Goal: Information Seeking & Learning: Learn about a topic

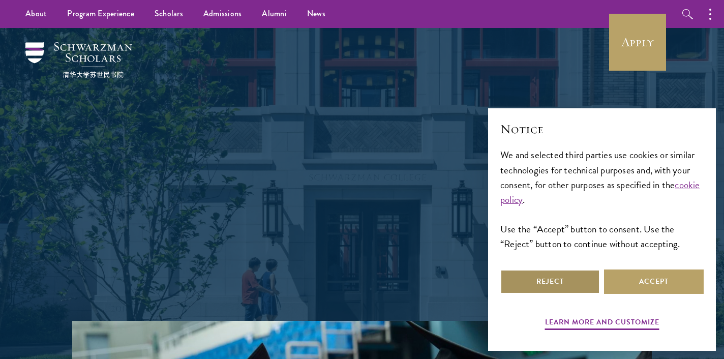
click at [548, 278] on button "Reject" at bounding box center [550, 281] width 100 height 24
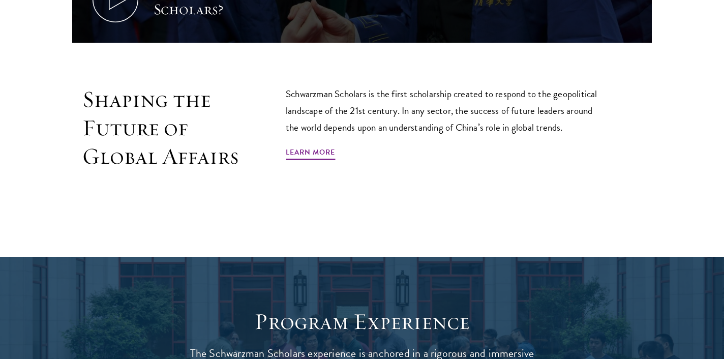
scroll to position [604, 0]
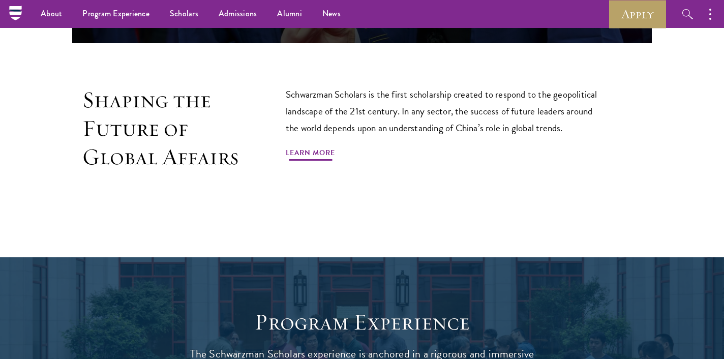
click at [298, 146] on link "Learn More" at bounding box center [310, 154] width 49 height 16
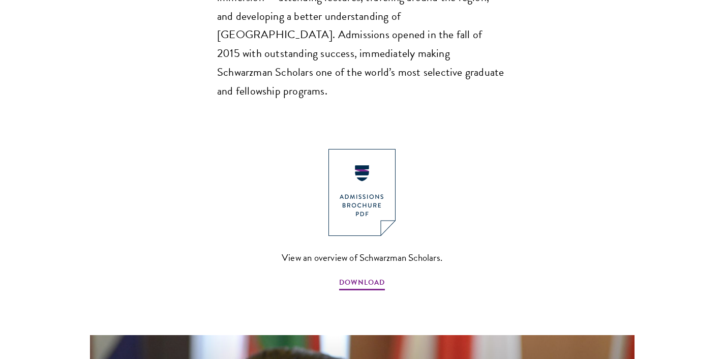
scroll to position [1040, 0]
click at [357, 276] on span "DOWNLOAD" at bounding box center [362, 284] width 46 height 16
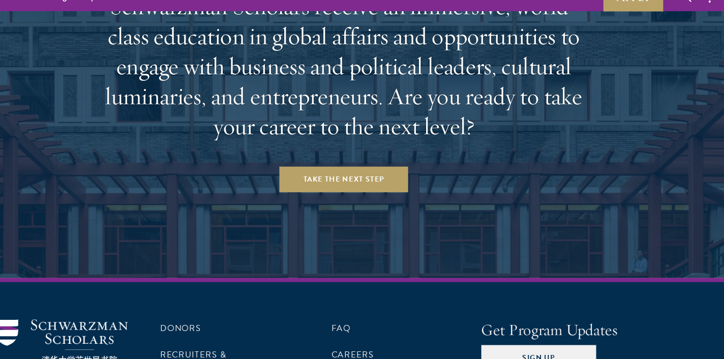
scroll to position [4253, 0]
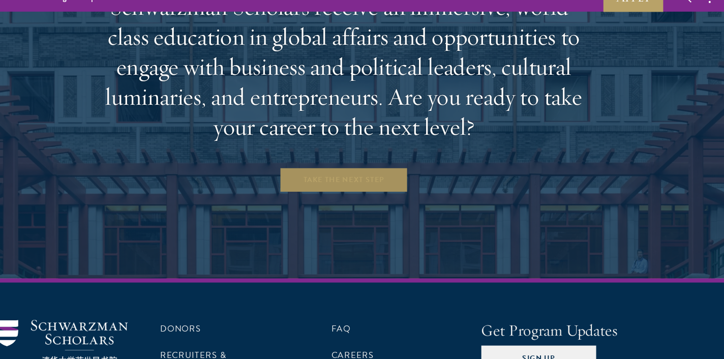
click at [366, 176] on link "Take the Next Step" at bounding box center [362, 188] width 123 height 24
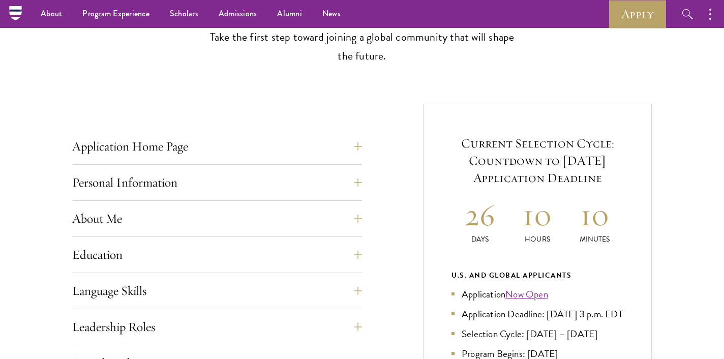
scroll to position [296, 0]
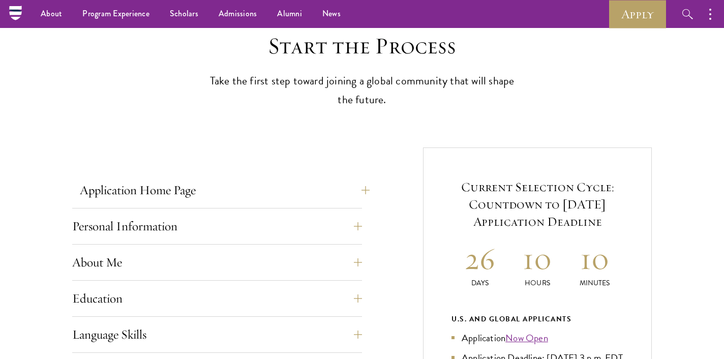
click at [349, 197] on button "Application Home Page" at bounding box center [225, 190] width 290 height 24
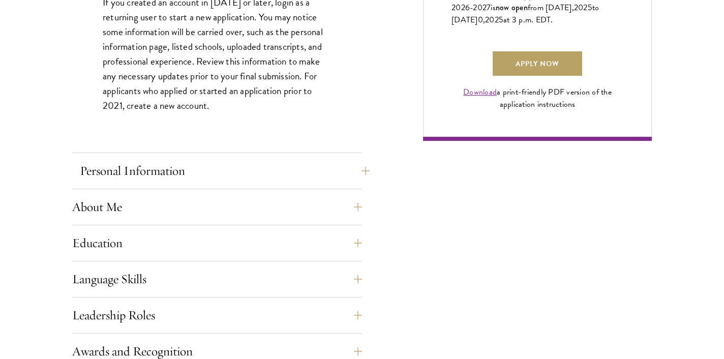
scroll to position [773, 0]
click at [348, 177] on button "Personal Information" at bounding box center [225, 170] width 290 height 24
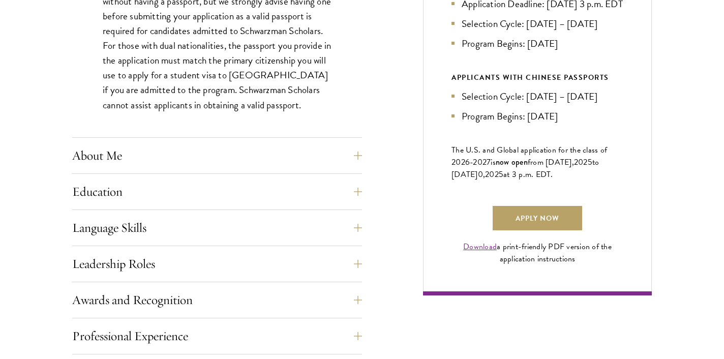
scroll to position [618, 0]
click at [338, 157] on button "About Me" at bounding box center [225, 155] width 290 height 24
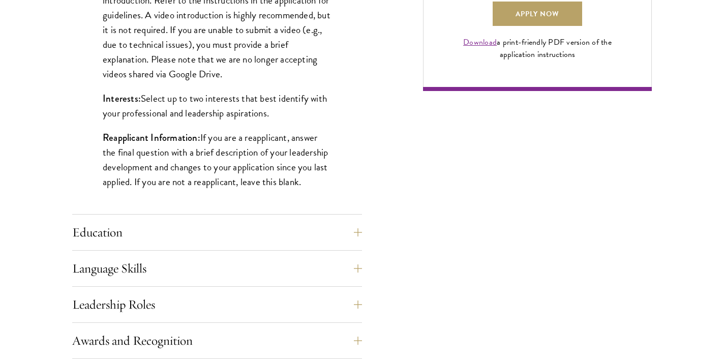
scroll to position [824, 0]
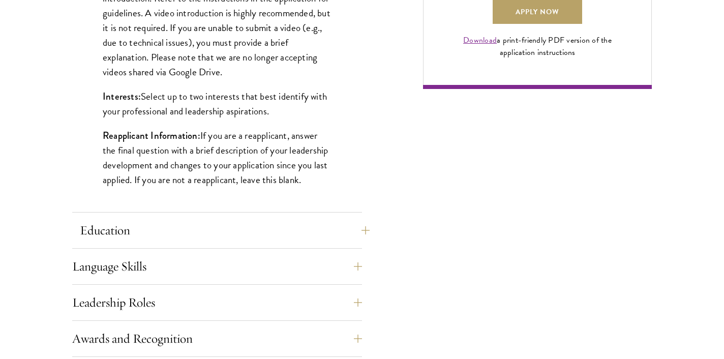
click at [337, 227] on button "Education" at bounding box center [225, 230] width 290 height 24
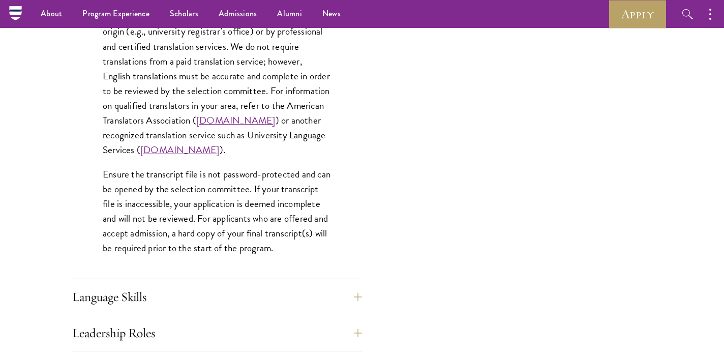
scroll to position [1497, 0]
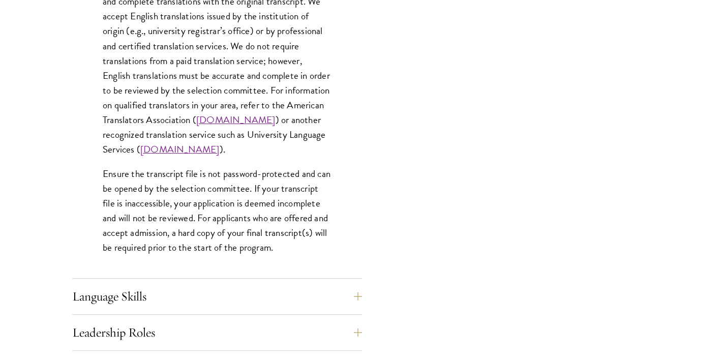
click at [220, 142] on link "www.universitylanguage.com" at bounding box center [179, 149] width 79 height 15
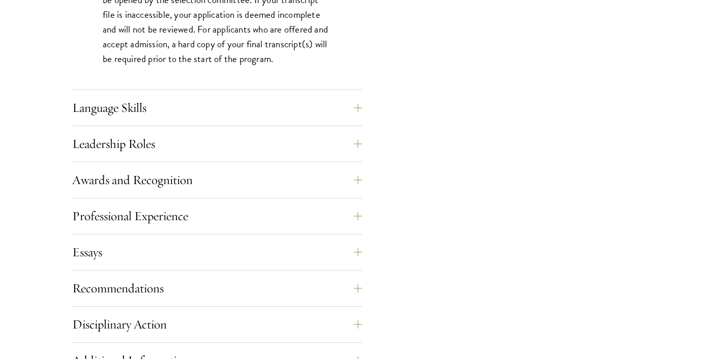
scroll to position [1687, 0]
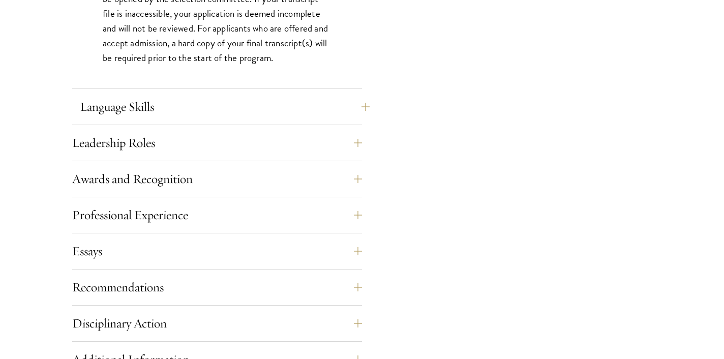
click at [351, 95] on button "Language Skills" at bounding box center [225, 107] width 290 height 24
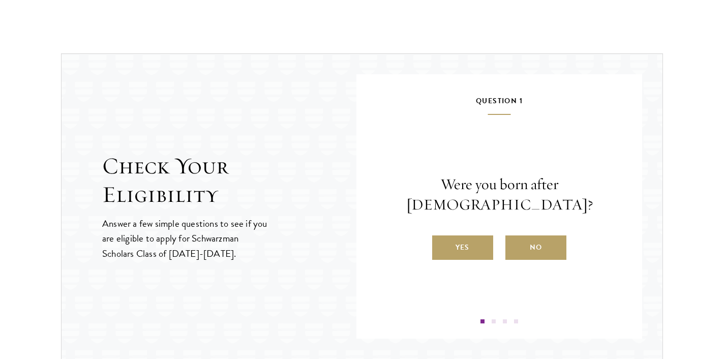
scroll to position [1524, 0]
click at [539, 235] on label "No" at bounding box center [535, 247] width 61 height 24
click at [515, 236] on input "No" at bounding box center [509, 240] width 9 height 9
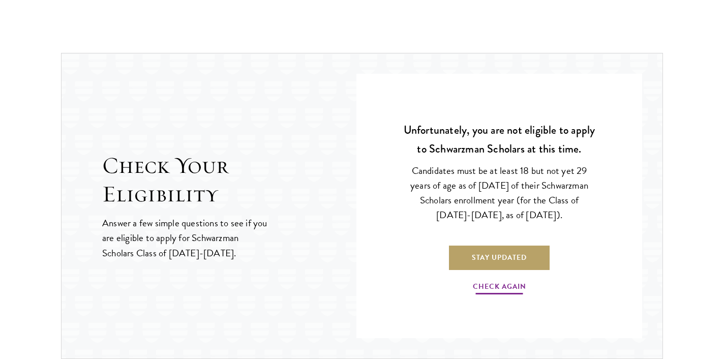
click at [518, 289] on link "Check Again" at bounding box center [499, 288] width 53 height 16
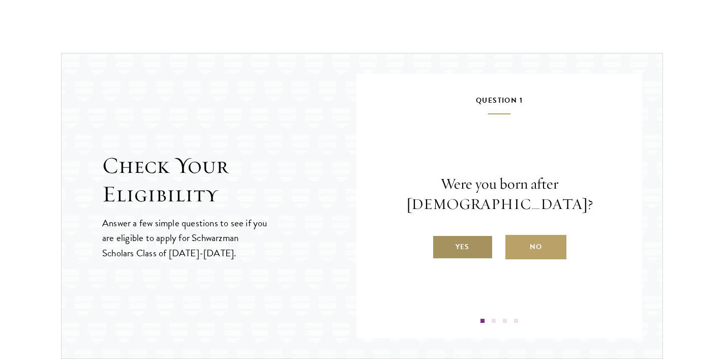
click at [483, 235] on label "Yes" at bounding box center [462, 247] width 61 height 24
click at [441, 236] on input "Yes" at bounding box center [436, 240] width 9 height 9
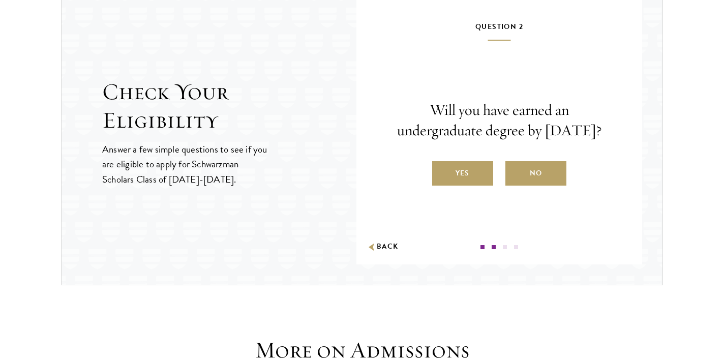
scroll to position [1599, 0]
click at [475, 185] on label "Yes" at bounding box center [462, 173] width 61 height 24
click at [441, 171] on input "Yes" at bounding box center [436, 166] width 9 height 9
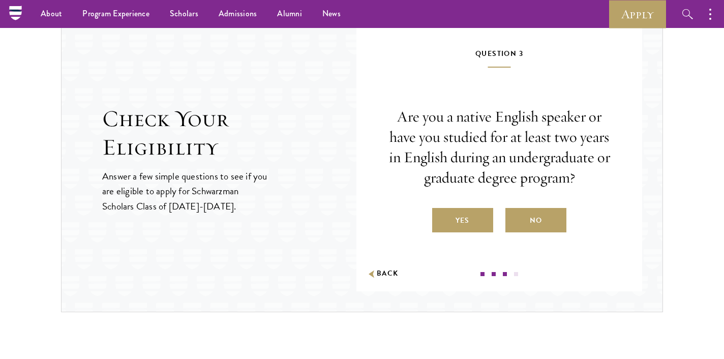
scroll to position [1570, 0]
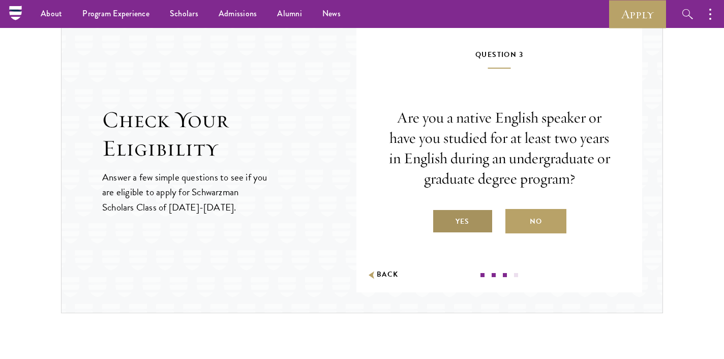
click at [466, 216] on label "Yes" at bounding box center [462, 221] width 61 height 24
click at [441, 216] on input "Yes" at bounding box center [436, 214] width 9 height 9
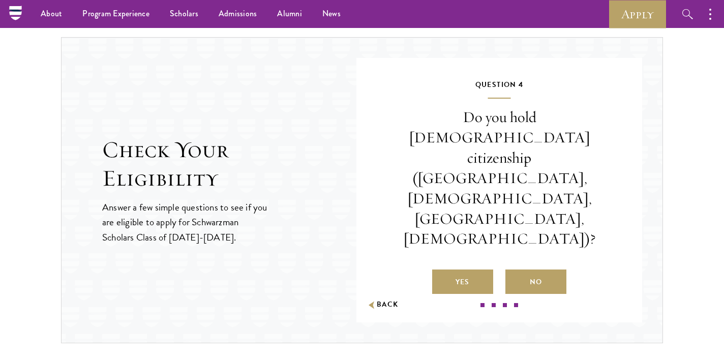
scroll to position [1541, 0]
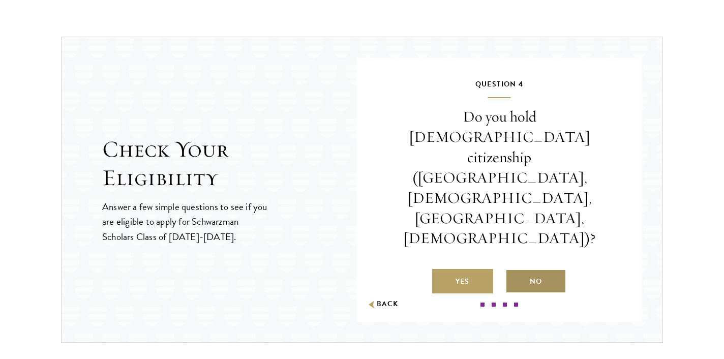
click at [528, 269] on label "No" at bounding box center [535, 281] width 61 height 24
click at [515, 270] on input "No" at bounding box center [509, 274] width 9 height 9
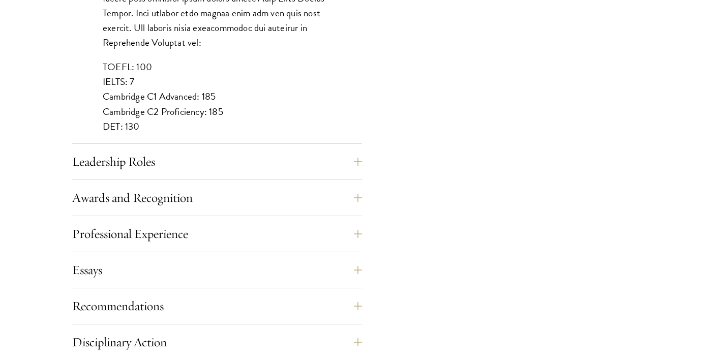
scroll to position [976, 0]
click at [343, 168] on button "Leadership Roles" at bounding box center [225, 161] width 290 height 24
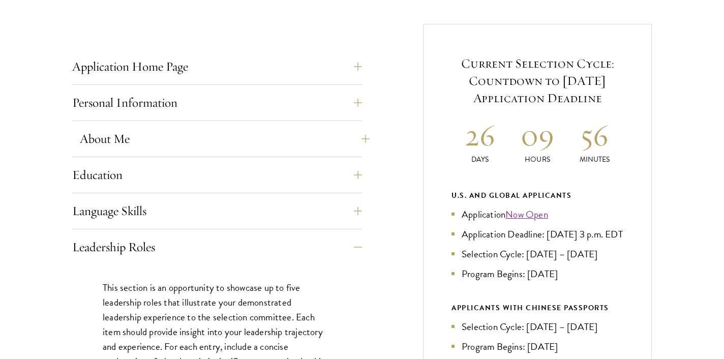
scroll to position [389, 0]
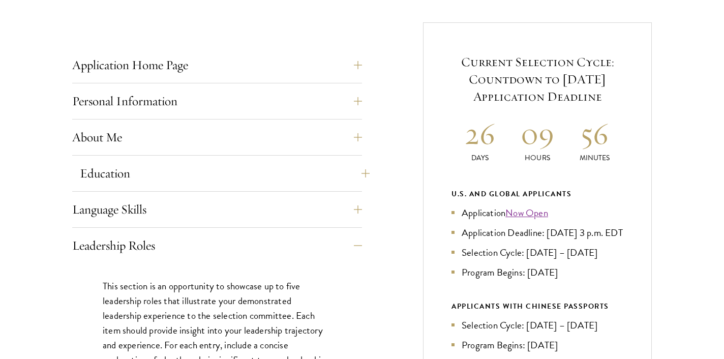
click at [296, 176] on button "Education" at bounding box center [225, 173] width 290 height 24
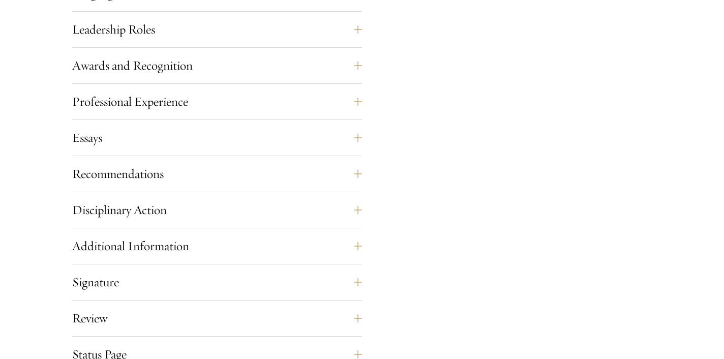
scroll to position [1800, 0]
click at [307, 30] on button "Leadership Roles" at bounding box center [225, 29] width 290 height 24
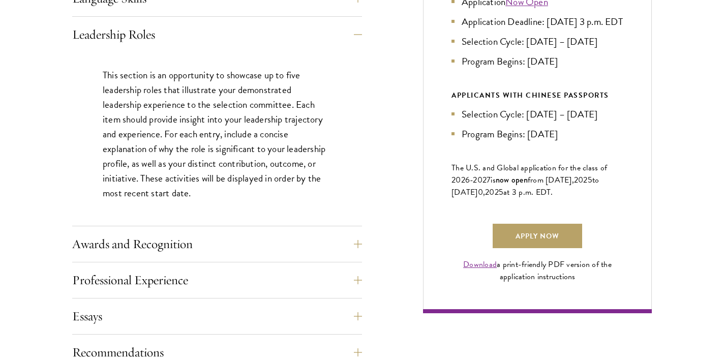
scroll to position [608, 0]
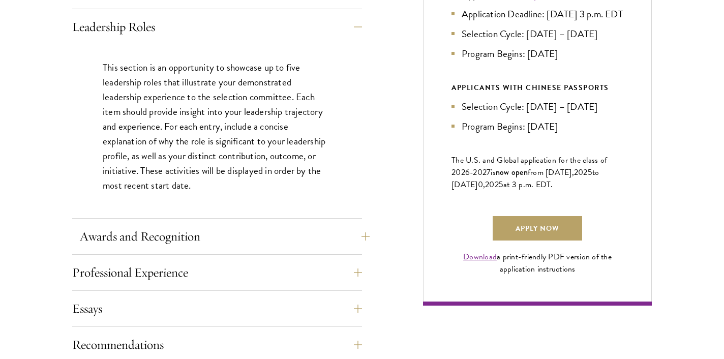
click at [316, 234] on button "Awards and Recognition" at bounding box center [225, 236] width 290 height 24
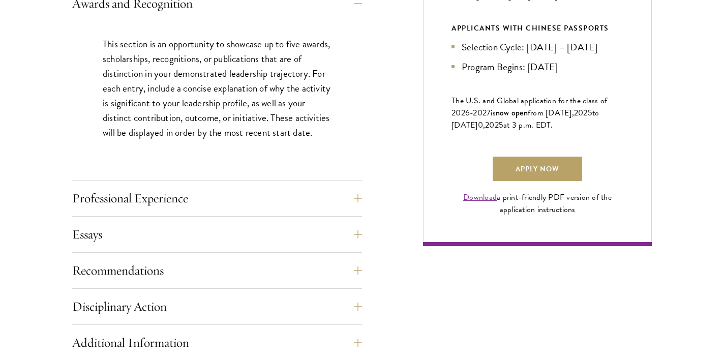
scroll to position [670, 0]
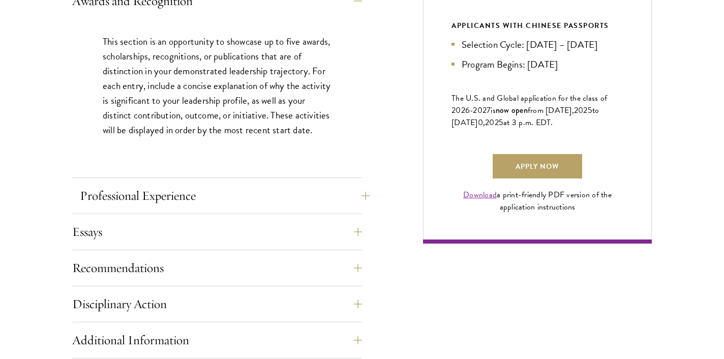
click at [305, 193] on button "Professional Experience" at bounding box center [225, 196] width 290 height 24
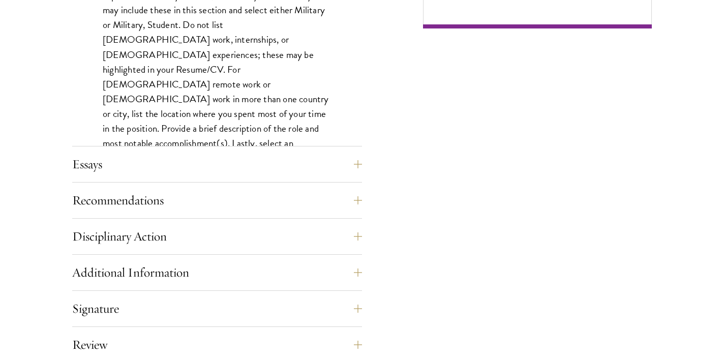
scroll to position [890, 0]
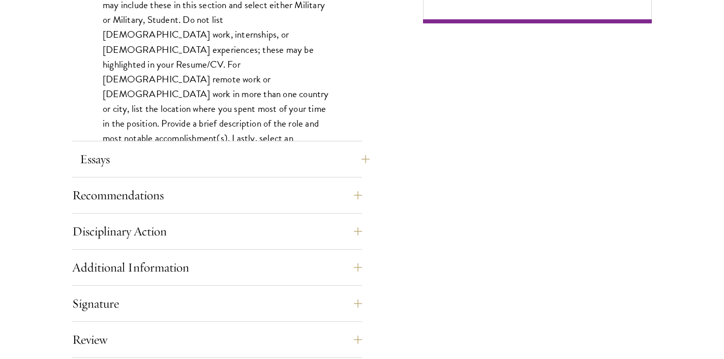
click at [332, 157] on button "Essays" at bounding box center [225, 159] width 290 height 24
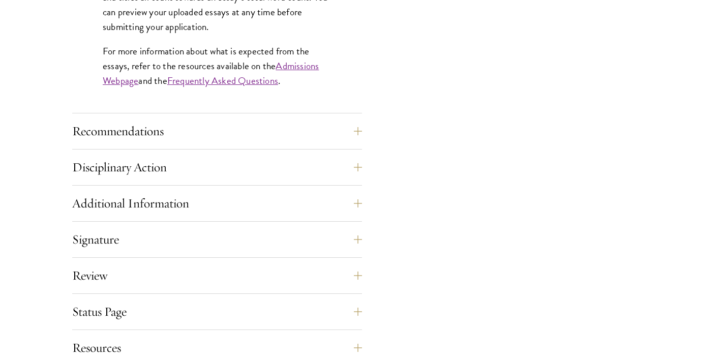
scroll to position [983, 0]
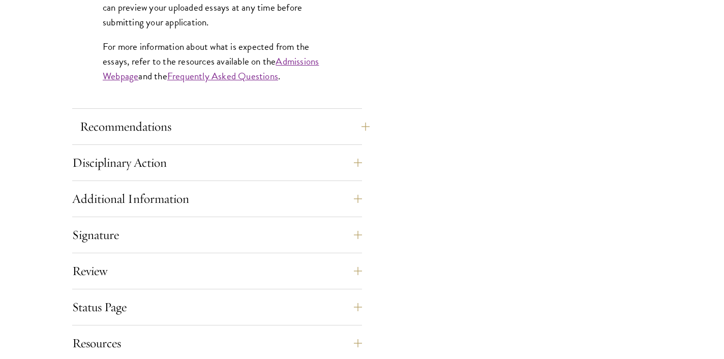
click at [341, 132] on button "Recommendations" at bounding box center [225, 126] width 290 height 24
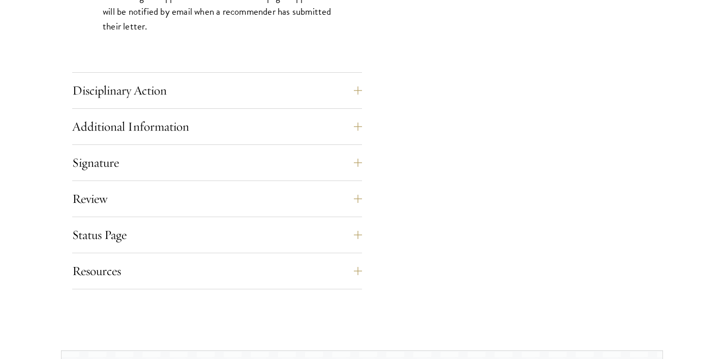
scroll to position [1557, 0]
click at [329, 94] on button "Disciplinary Action" at bounding box center [225, 89] width 290 height 24
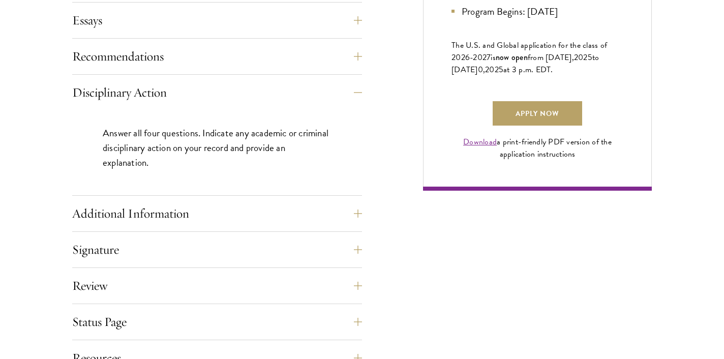
scroll to position [724, 0]
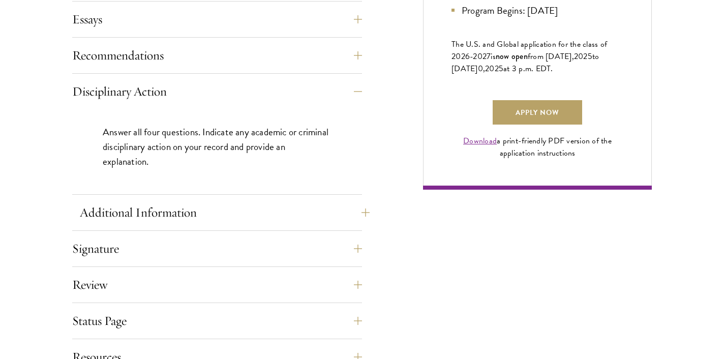
click at [305, 212] on button "Additional Information" at bounding box center [225, 212] width 290 height 24
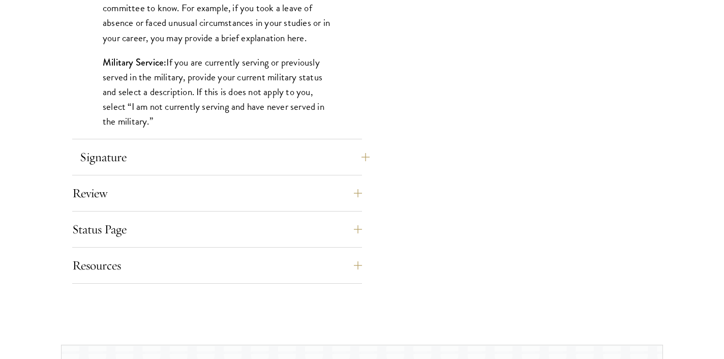
scroll to position [1057, 0]
click at [321, 156] on button "Signature" at bounding box center [225, 156] width 290 height 24
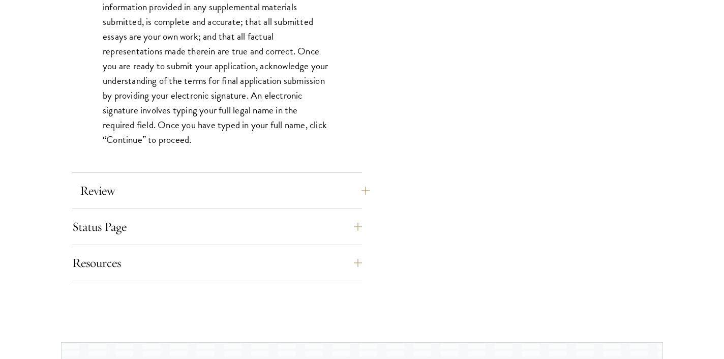
scroll to position [951, 0]
click at [300, 186] on button "Review" at bounding box center [225, 190] width 290 height 24
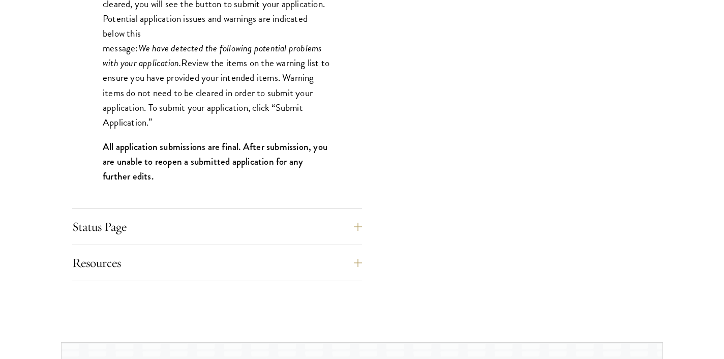
scroll to position [1068, 0]
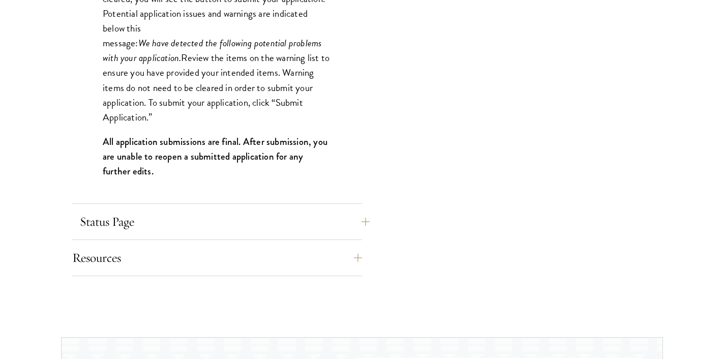
click at [303, 219] on button "Status Page" at bounding box center [225, 221] width 290 height 24
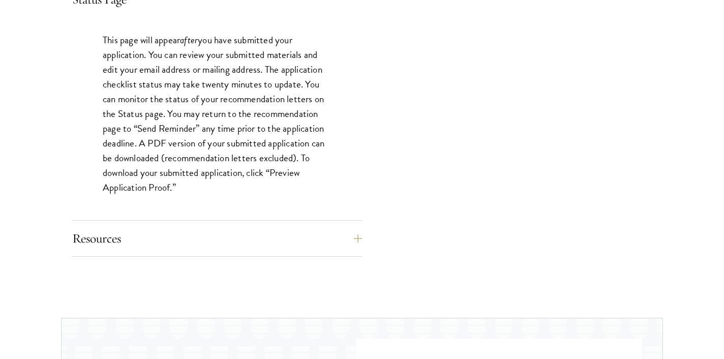
scroll to position [960, 0]
click at [300, 232] on button "Resources" at bounding box center [225, 238] width 290 height 24
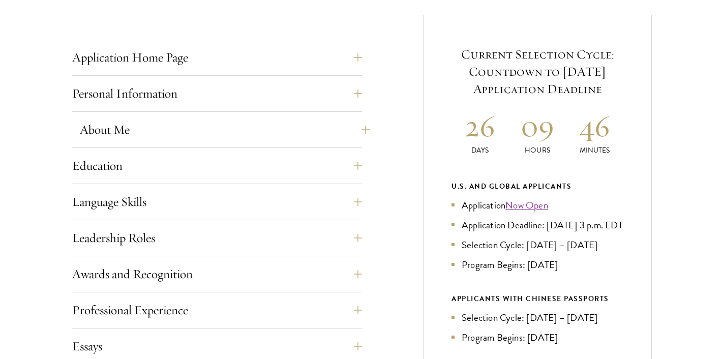
scroll to position [401, 0]
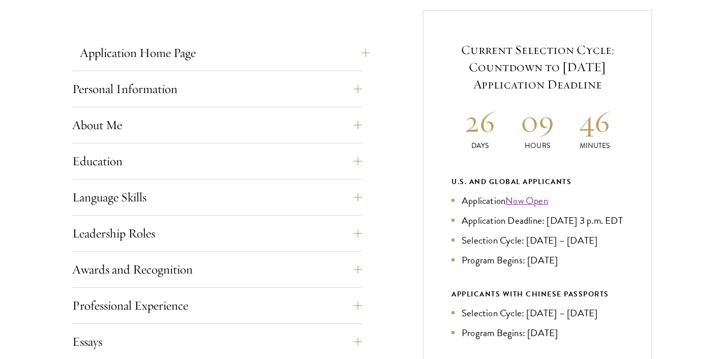
click at [260, 51] on button "Application Home Page" at bounding box center [225, 53] width 290 height 24
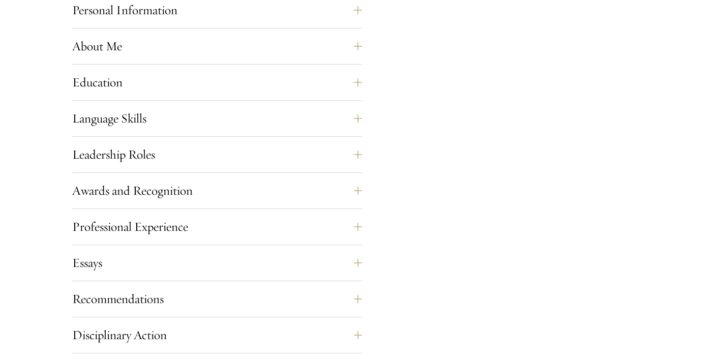
scroll to position [934, 0]
click at [245, 13] on button "Personal Information" at bounding box center [225, 9] width 290 height 24
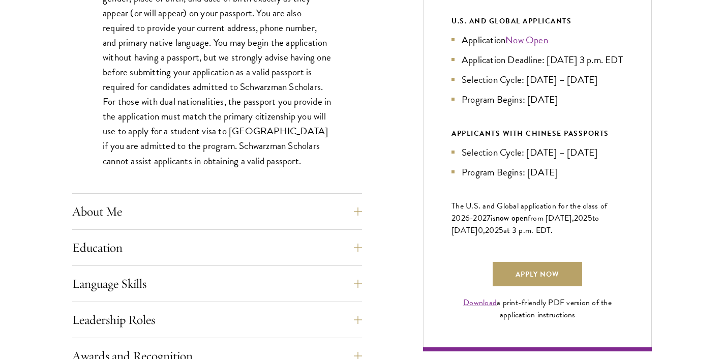
scroll to position [577, 0]
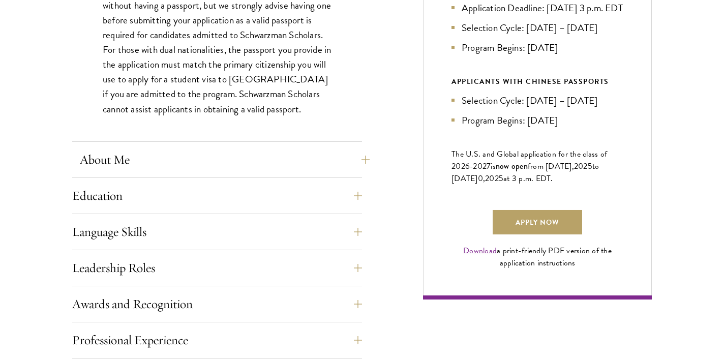
click at [316, 152] on button "About Me" at bounding box center [225, 159] width 290 height 24
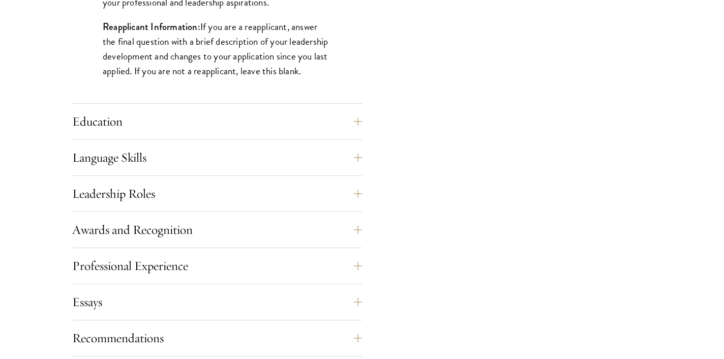
scroll to position [935, 0]
click at [314, 111] on button "Education" at bounding box center [225, 120] width 290 height 24
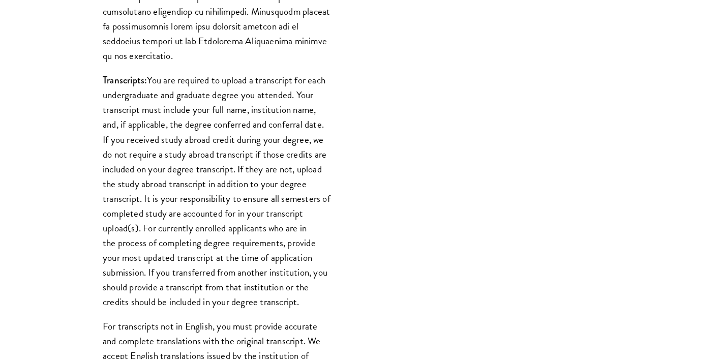
scroll to position [1161, 0]
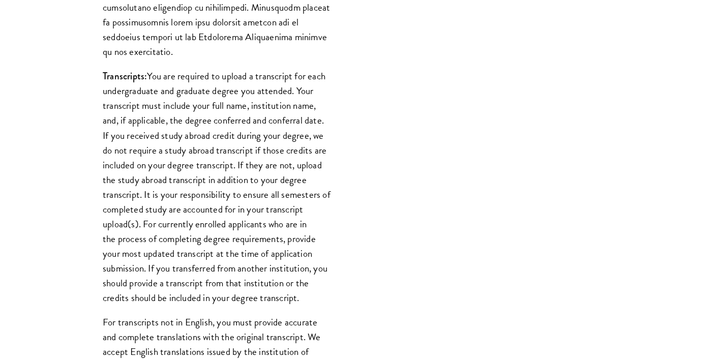
click at [372, 243] on div "Application Home Page The online application form must be completed in English.…" at bounding box center [362, 148] width 580 height 1797
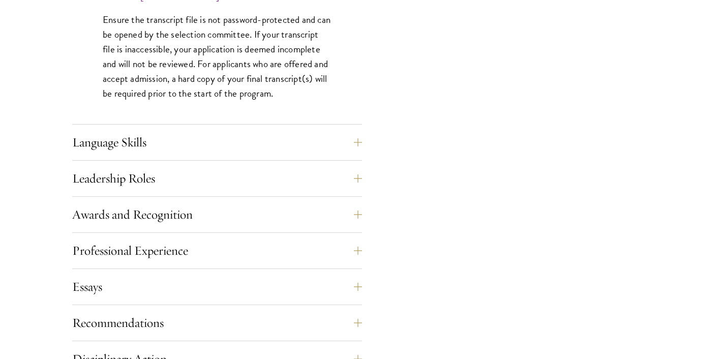
scroll to position [1655, 0]
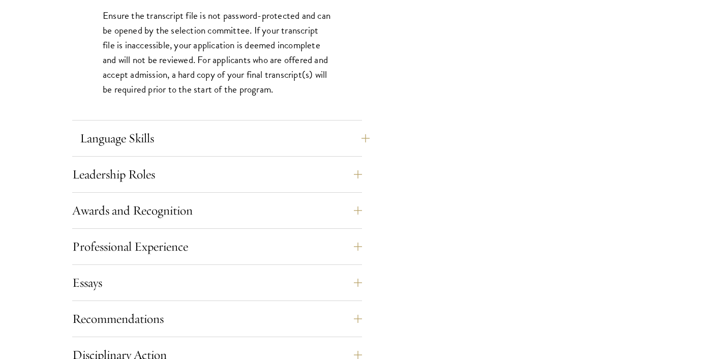
click at [342, 128] on button "Language Skills" at bounding box center [225, 138] width 290 height 24
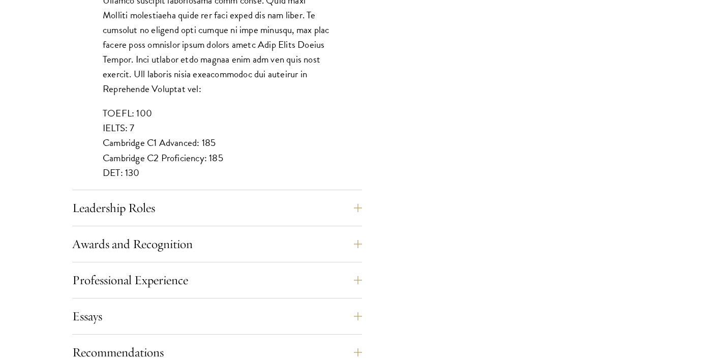
scroll to position [929, 0]
click at [345, 216] on button "Leadership Roles" at bounding box center [225, 207] width 290 height 24
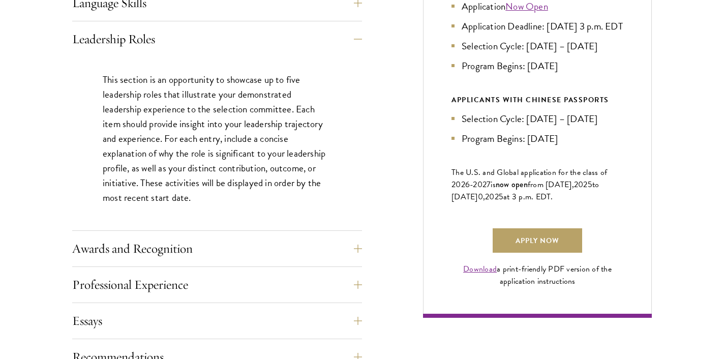
scroll to position [596, 0]
click at [325, 249] on button "Awards and Recognition" at bounding box center [225, 248] width 290 height 24
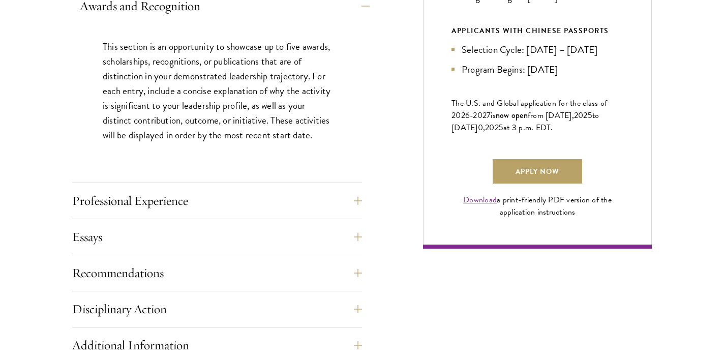
scroll to position [696, 0]
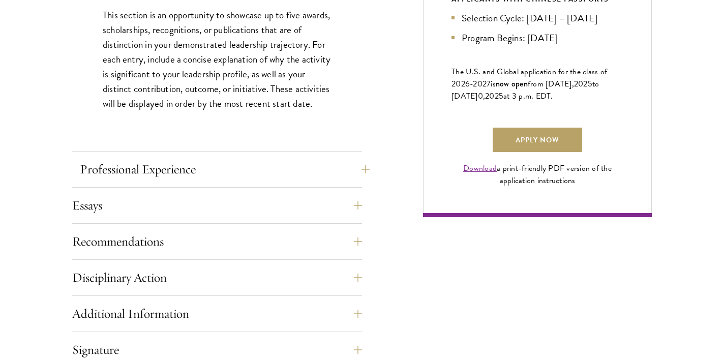
click at [240, 171] on button "Professional Experience" at bounding box center [225, 169] width 290 height 24
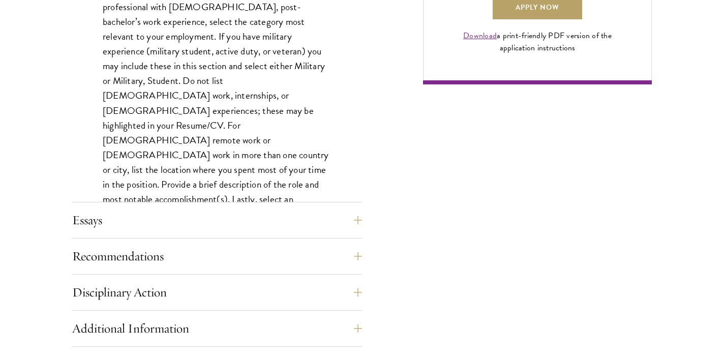
scroll to position [833, 0]
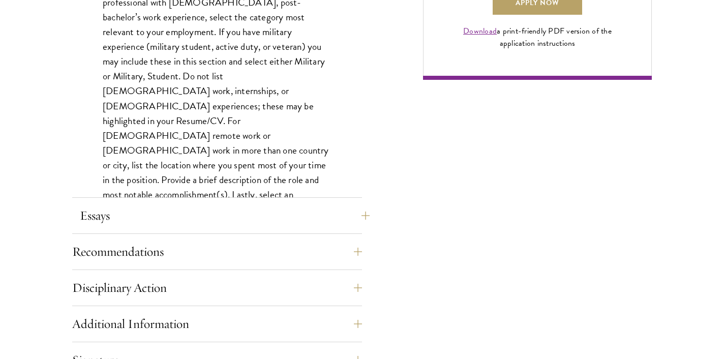
click at [275, 212] on button "Essays" at bounding box center [225, 215] width 290 height 24
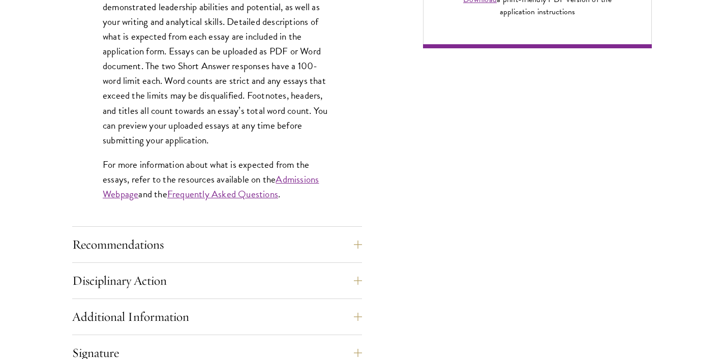
scroll to position [871, 0]
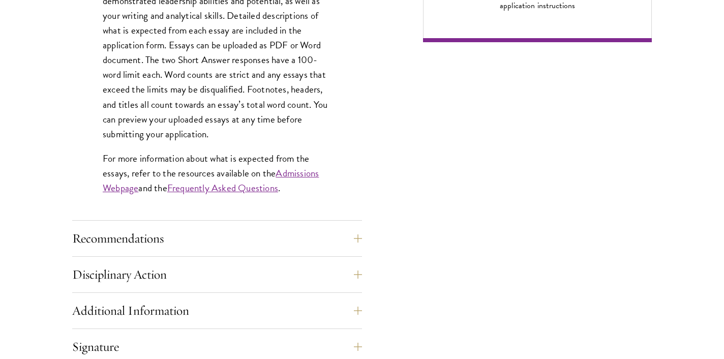
click at [344, 223] on div "Application Home Page The online application form must be completed in English.…" at bounding box center [217, 22] width 290 height 902
click at [348, 231] on button "Recommendations" at bounding box center [225, 238] width 290 height 24
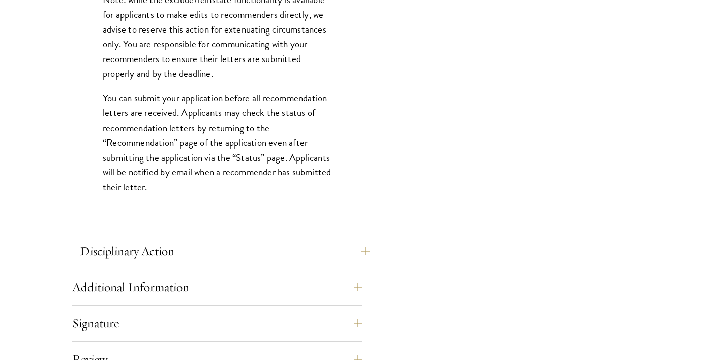
scroll to position [1437, 0]
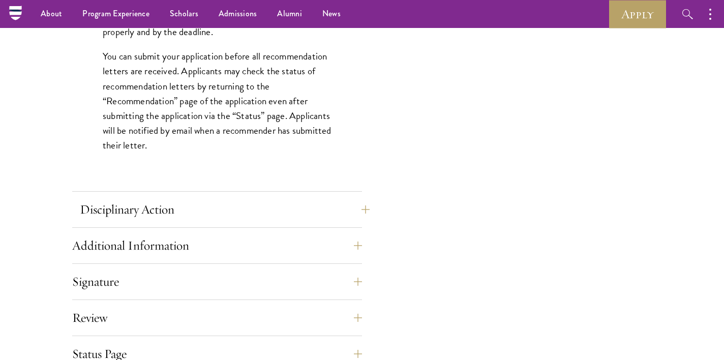
click at [219, 211] on button "Disciplinary Action" at bounding box center [225, 209] width 290 height 24
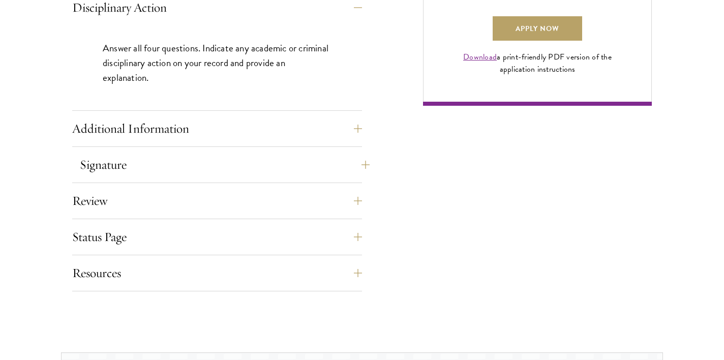
scroll to position [828, 0]
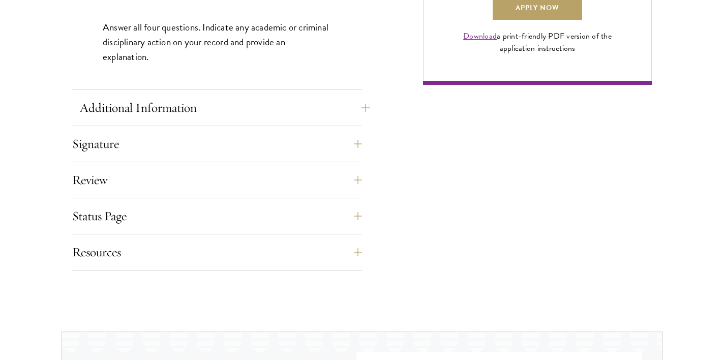
click at [219, 105] on button "Additional Information" at bounding box center [225, 108] width 290 height 24
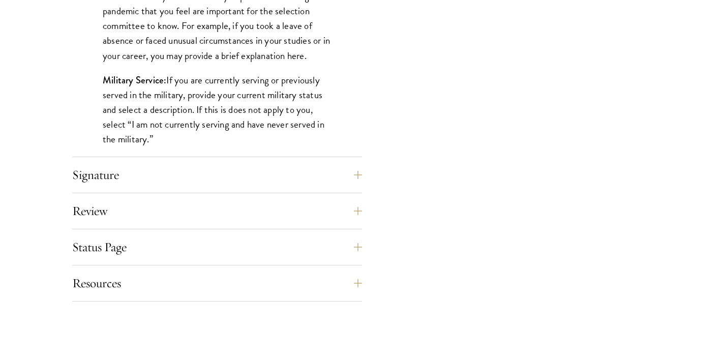
scroll to position [1044, 0]
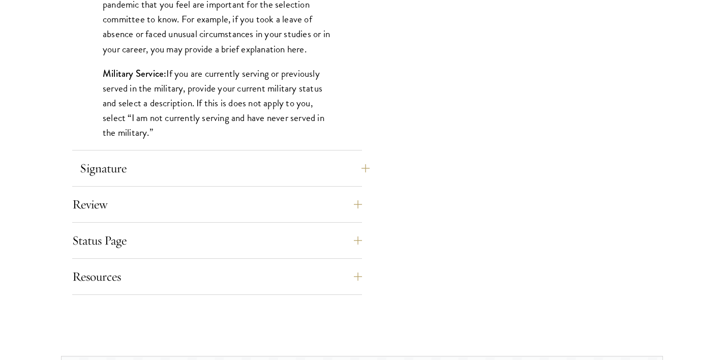
click at [328, 172] on button "Signature" at bounding box center [225, 168] width 290 height 24
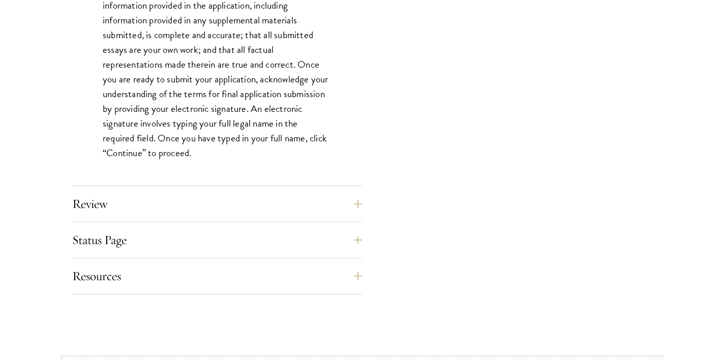
scroll to position [940, 0]
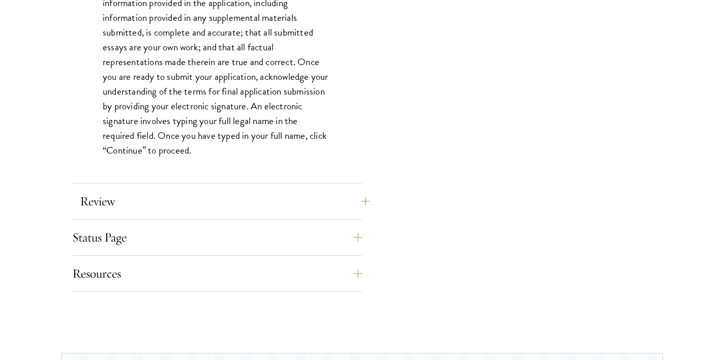
click at [302, 209] on button "Review" at bounding box center [225, 201] width 290 height 24
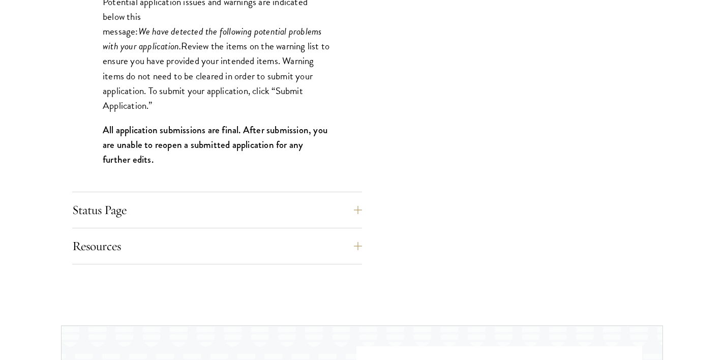
scroll to position [1083, 0]
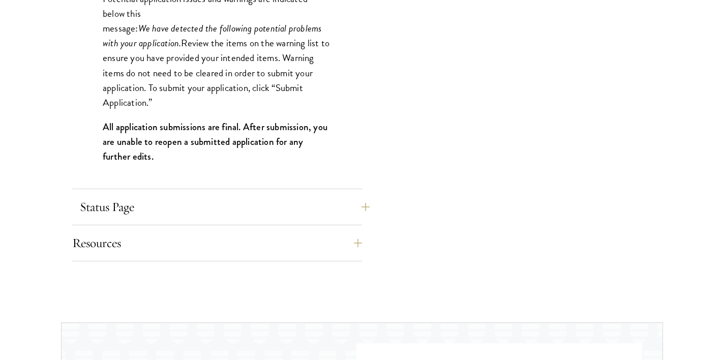
click at [271, 202] on button "Status Page" at bounding box center [225, 207] width 290 height 24
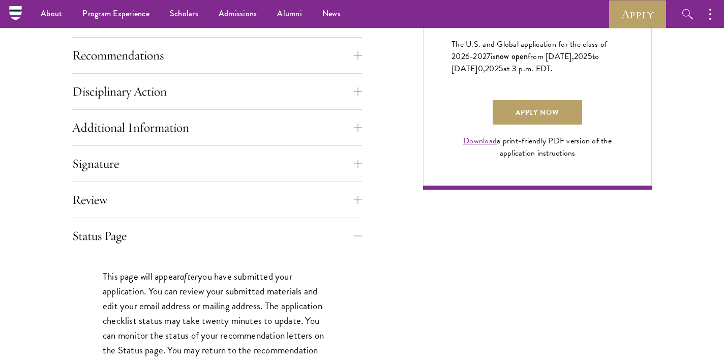
scroll to position [662, 0]
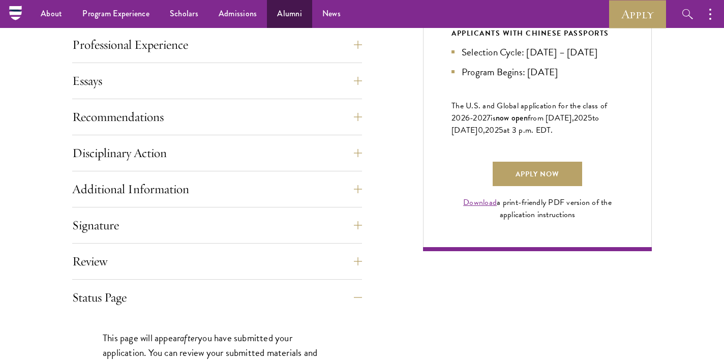
click at [290, 10] on link "Alumni" at bounding box center [289, 14] width 45 height 28
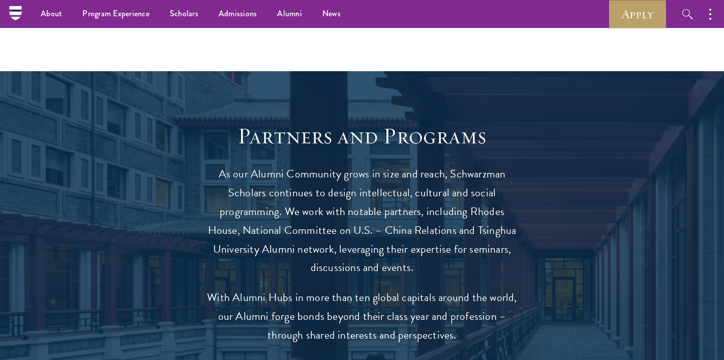
scroll to position [1381, 0]
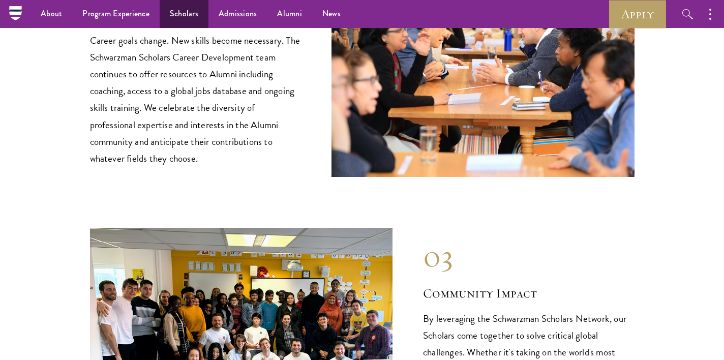
click at [174, 21] on link "Scholars" at bounding box center [184, 14] width 49 height 28
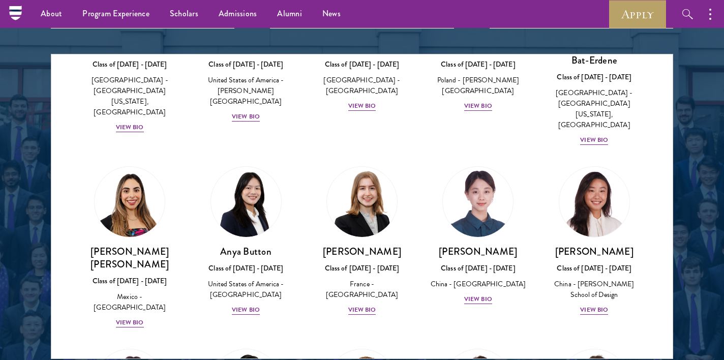
scroll to position [738, 0]
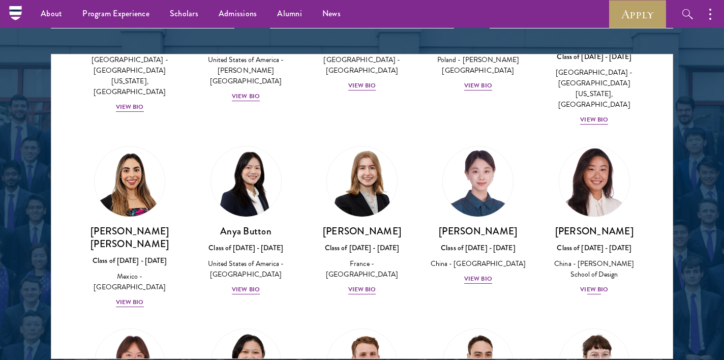
click at [590, 285] on div "View Bio" at bounding box center [594, 290] width 28 height 10
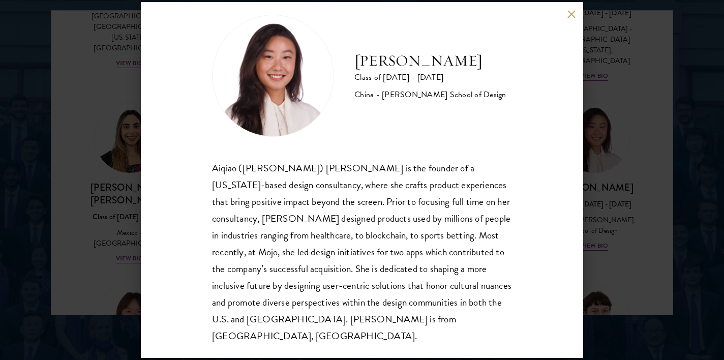
scroll to position [1349, 0]
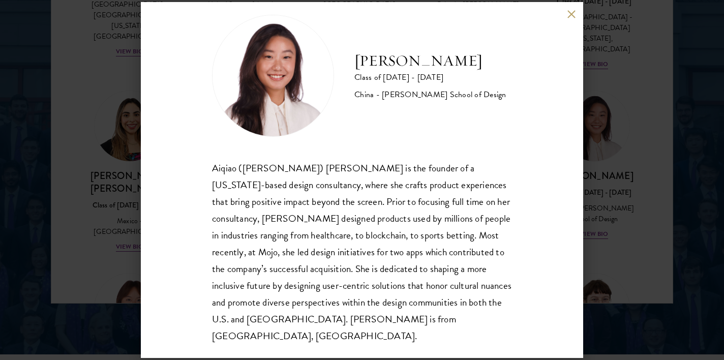
click at [571, 12] on button at bounding box center [571, 14] width 9 height 9
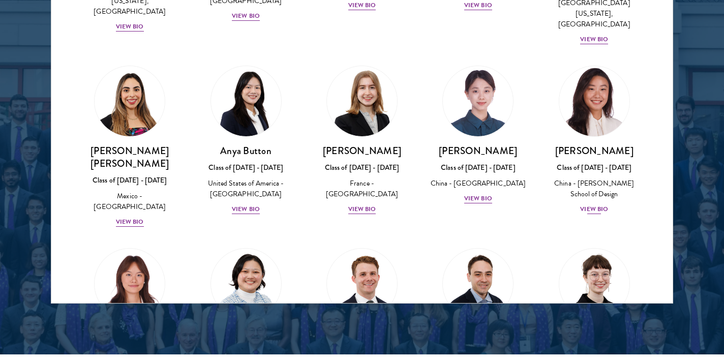
scroll to position [767, 0]
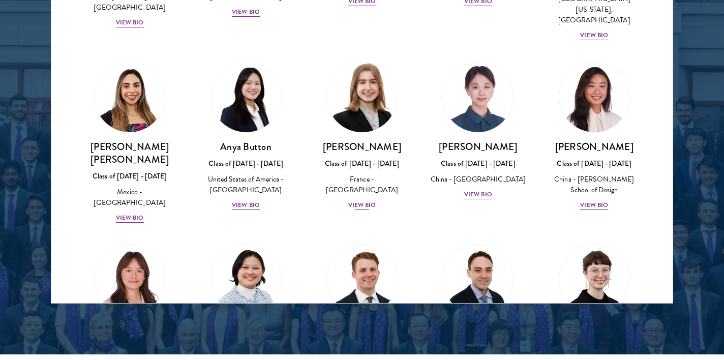
click at [362, 200] on div "View Bio" at bounding box center [362, 205] width 28 height 10
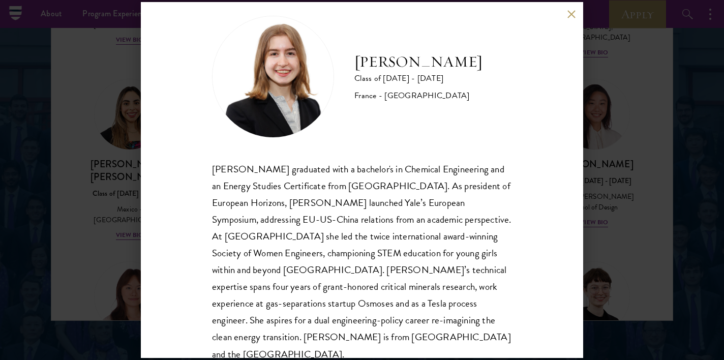
scroll to position [1300, 0]
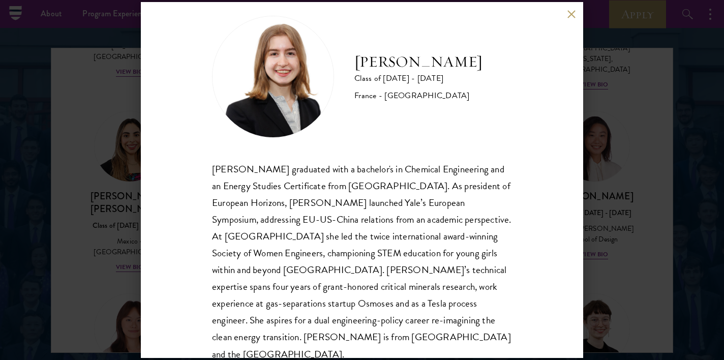
click at [571, 9] on div "[PERSON_NAME] Class of [DATE] - [DATE] [GEOGRAPHIC_DATA] - [GEOGRAPHIC_DATA] [P…" at bounding box center [362, 180] width 442 height 356
click at [571, 12] on button at bounding box center [571, 14] width 9 height 9
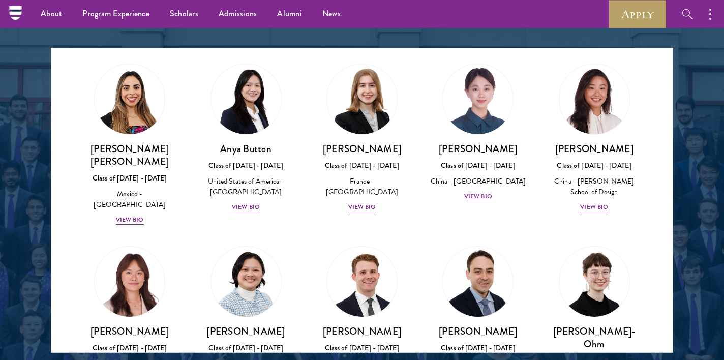
scroll to position [851, 0]
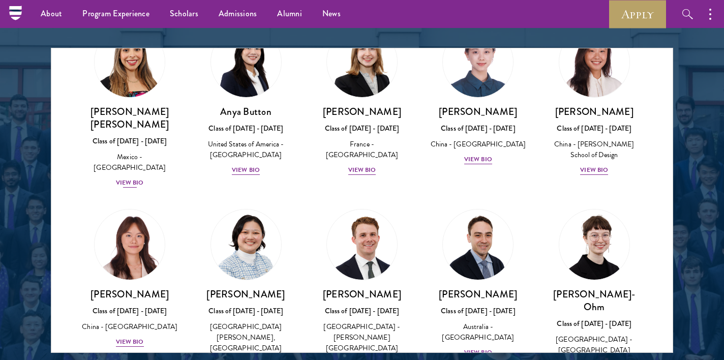
click at [127, 178] on div "View Bio" at bounding box center [130, 183] width 28 height 10
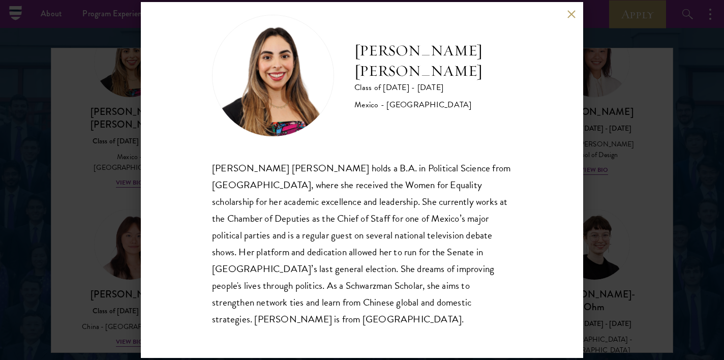
scroll to position [18, 0]
click at [570, 14] on button at bounding box center [571, 14] width 9 height 9
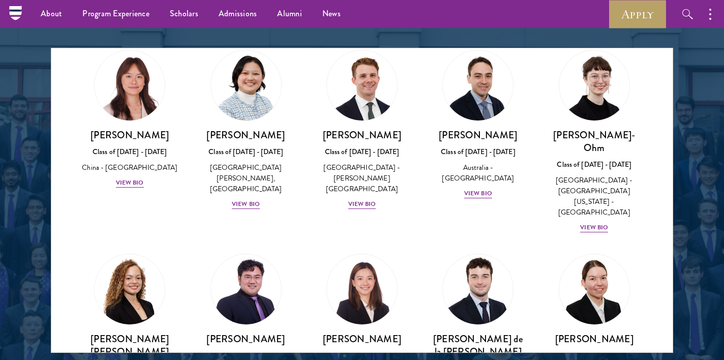
scroll to position [1030, 0]
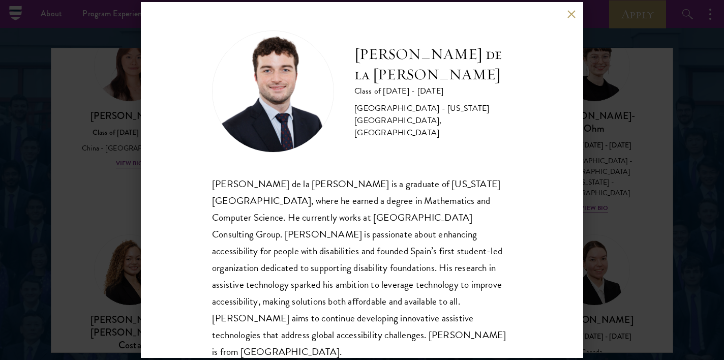
scroll to position [1, 0]
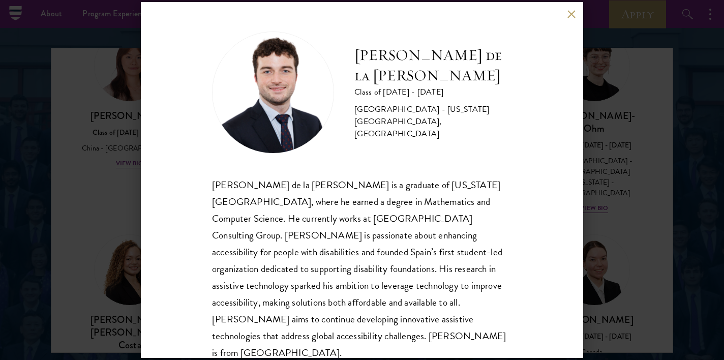
click at [621, 240] on div "[PERSON_NAME] de la [PERSON_NAME] Class of [DATE] - [DATE] [GEOGRAPHIC_DATA] - …" at bounding box center [362, 180] width 724 height 360
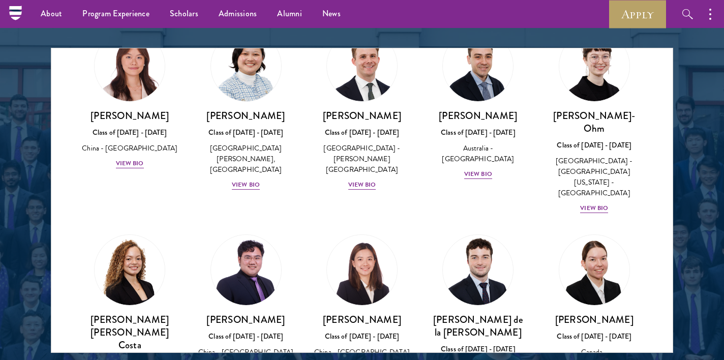
scroll to position [1116, 0]
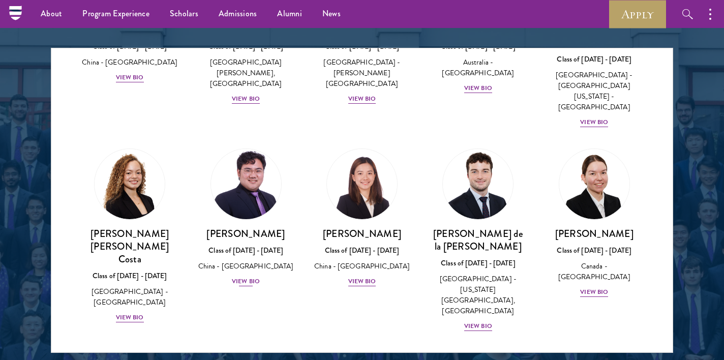
click at [251, 277] on div "View Bio" at bounding box center [246, 282] width 28 height 10
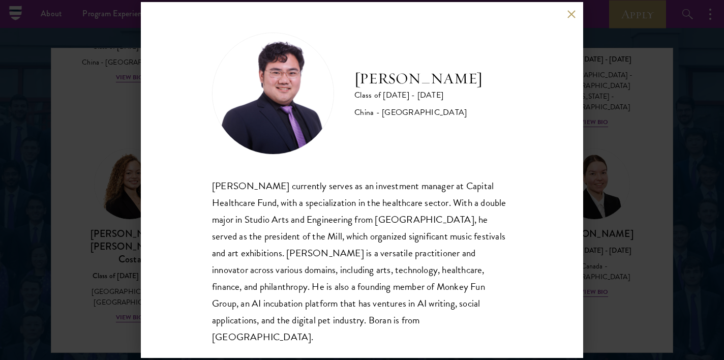
click at [627, 216] on div "[PERSON_NAME] Class of [DATE] - [DATE] [GEOGRAPHIC_DATA] - [GEOGRAPHIC_DATA] [P…" at bounding box center [362, 180] width 724 height 360
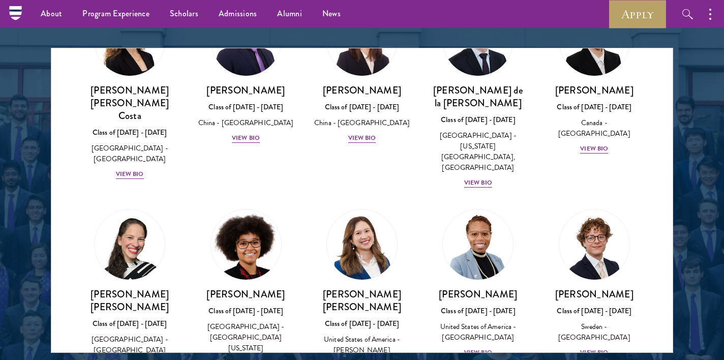
scroll to position [1262, 0]
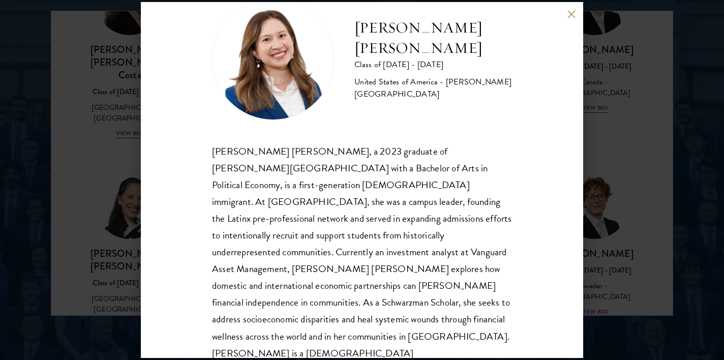
scroll to position [1355, 1]
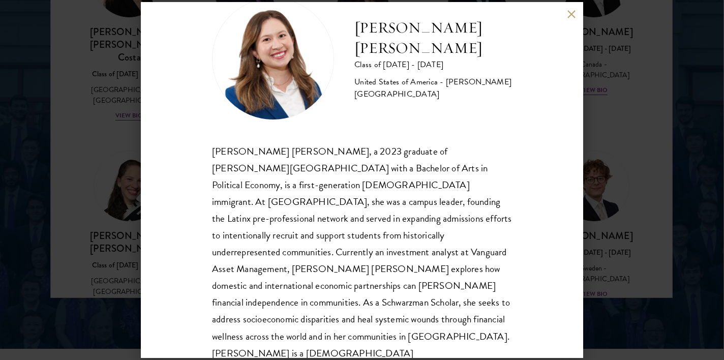
click at [571, 14] on button at bounding box center [571, 14] width 9 height 9
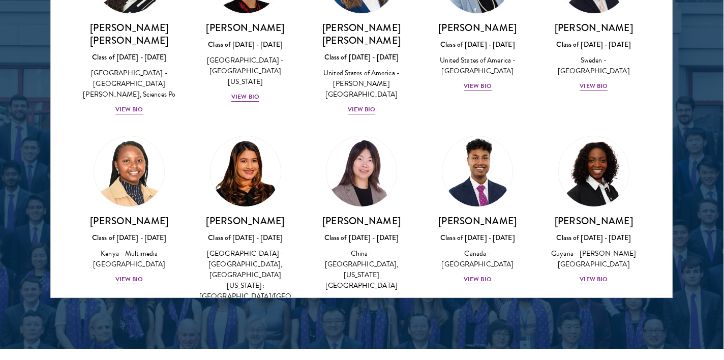
scroll to position [1468, 0]
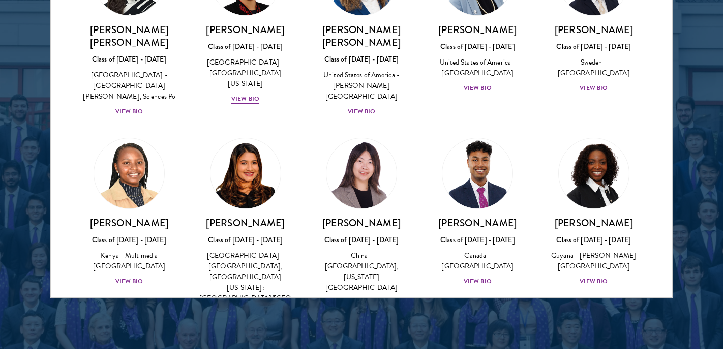
click at [127, 162] on div "[PERSON_NAME] Class of [DATE] - [DATE] [GEOGRAPHIC_DATA] - Multimedia [GEOGRAPH…" at bounding box center [129, 213] width 116 height 170
click at [136, 217] on div "[PERSON_NAME] Class of [DATE] - [DATE] [GEOGRAPHIC_DATA] - Multimedia [GEOGRAPH…" at bounding box center [129, 252] width 96 height 71
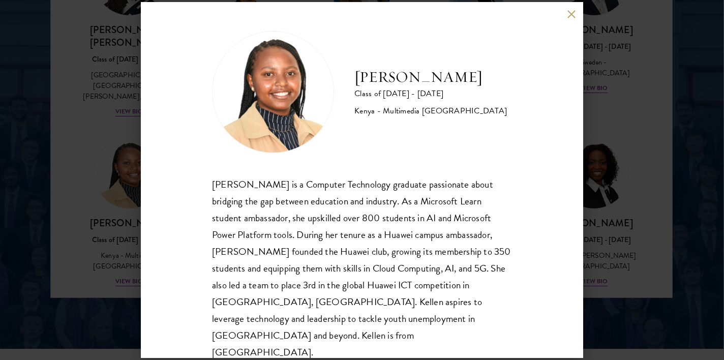
scroll to position [1, 0]
click at [595, 92] on div "[PERSON_NAME] Class of [DATE] - [DATE] [GEOGRAPHIC_DATA] - Multimedia [GEOGRAPH…" at bounding box center [362, 180] width 724 height 360
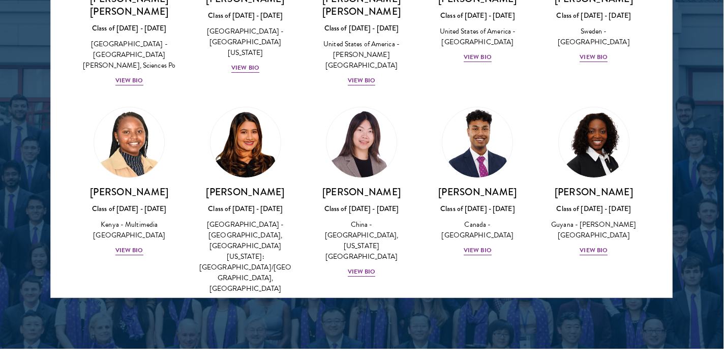
scroll to position [1504, 0]
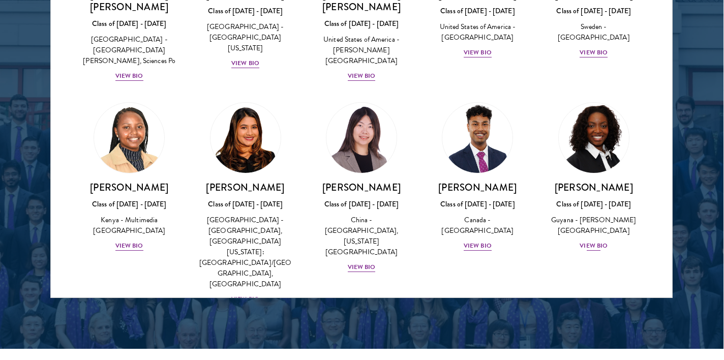
click at [599, 241] on div "View Bio" at bounding box center [594, 246] width 28 height 10
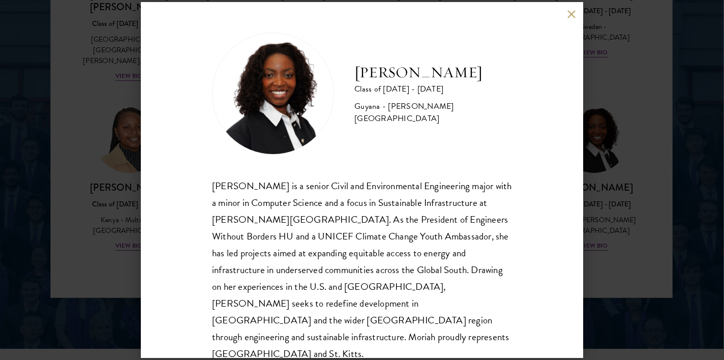
click at [600, 94] on div "[PERSON_NAME] Class of [DATE] - [DATE] [GEOGRAPHIC_DATA] - [PERSON_NAME][GEOGRA…" at bounding box center [362, 180] width 724 height 360
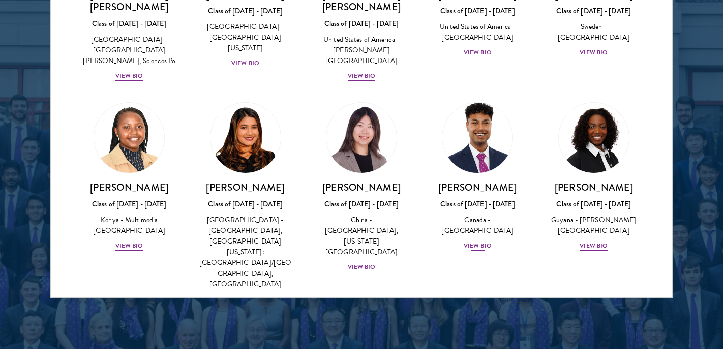
click at [479, 241] on div "View Bio" at bounding box center [478, 246] width 28 height 10
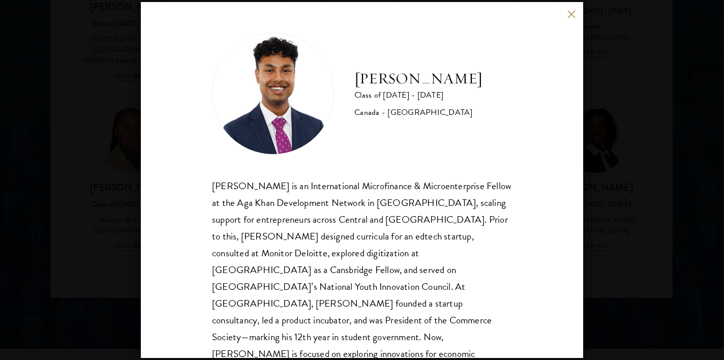
click at [611, 131] on div "[PERSON_NAME] Class of [DATE] - [DATE] [GEOGRAPHIC_DATA] - [GEOGRAPHIC_DATA] [P…" at bounding box center [362, 180] width 724 height 360
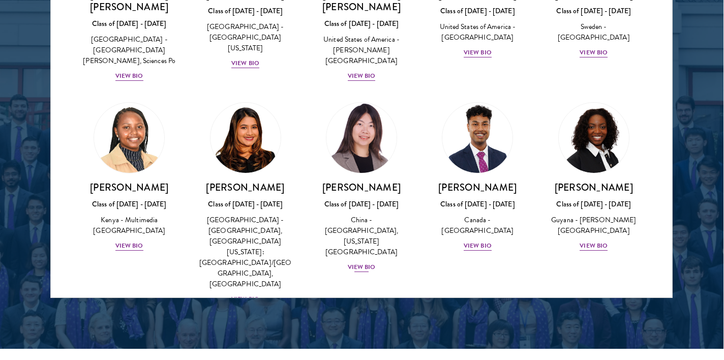
click at [366, 262] on div "View Bio" at bounding box center [362, 267] width 28 height 10
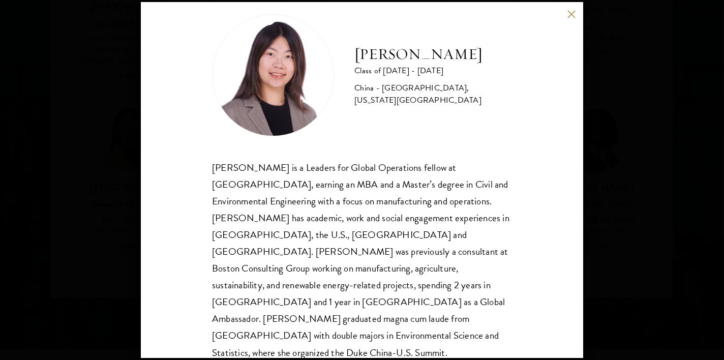
scroll to position [18, 0]
click at [640, 201] on div "[PERSON_NAME] Class of [DATE] - [DATE] [GEOGRAPHIC_DATA] - [GEOGRAPHIC_DATA], […" at bounding box center [362, 180] width 724 height 360
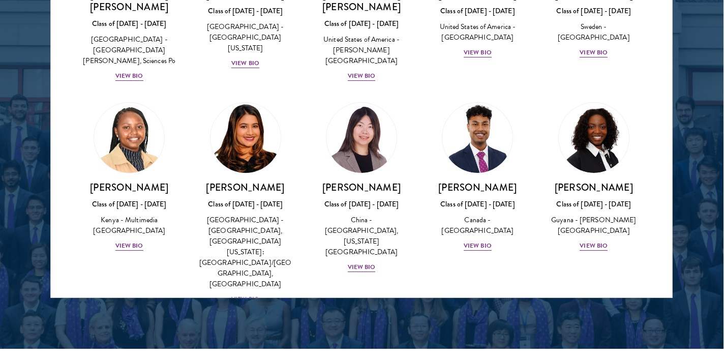
click at [254, 294] on div "View Bio" at bounding box center [245, 299] width 28 height 10
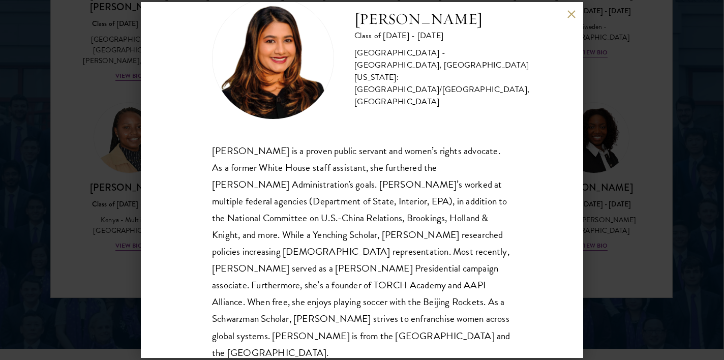
scroll to position [35, 0]
click at [652, 166] on div "[PERSON_NAME] Class of [DATE] - [DATE] [GEOGRAPHIC_DATA] - [GEOGRAPHIC_DATA], […" at bounding box center [362, 180] width 724 height 360
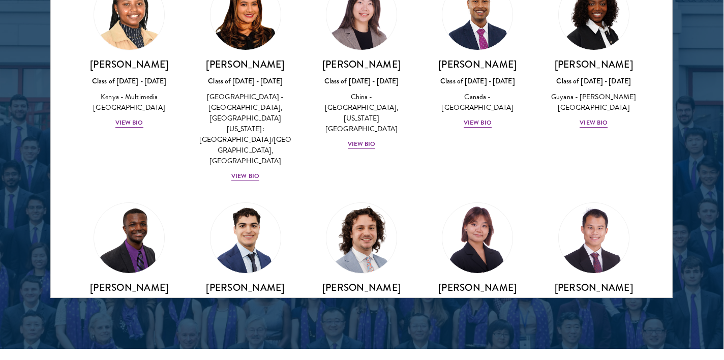
scroll to position [1628, 0]
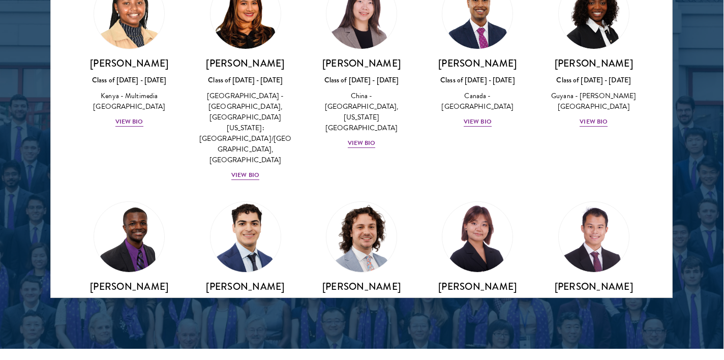
click at [249, 340] on div "View Bio" at bounding box center [245, 345] width 28 height 10
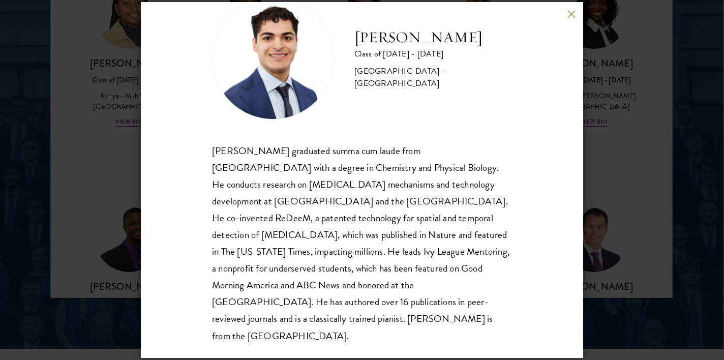
scroll to position [35, 0]
click at [655, 165] on div "[PERSON_NAME] Class of [DATE] - [DATE] [GEOGRAPHIC_DATA] - [GEOGRAPHIC_DATA] [P…" at bounding box center [362, 180] width 724 height 360
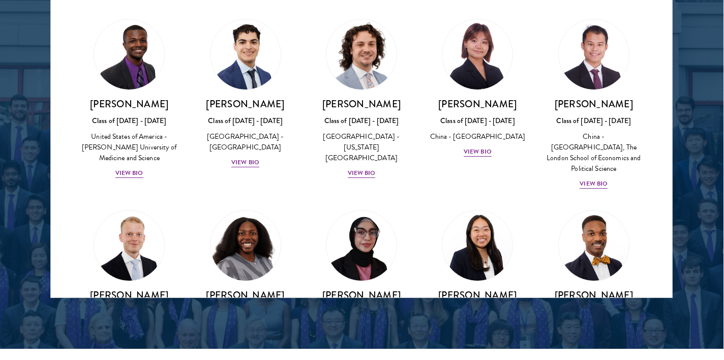
scroll to position [1812, 0]
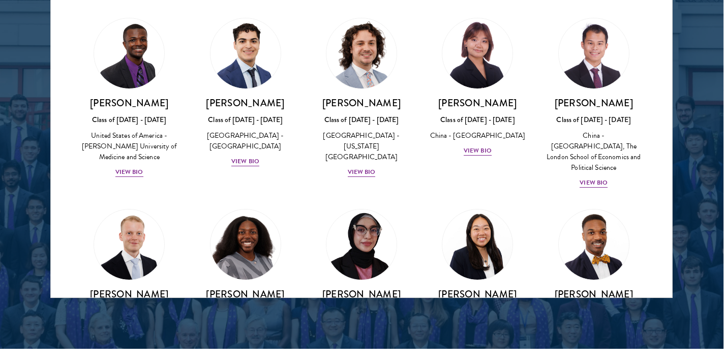
click at [369, 348] on div "View Bio" at bounding box center [362, 353] width 28 height 10
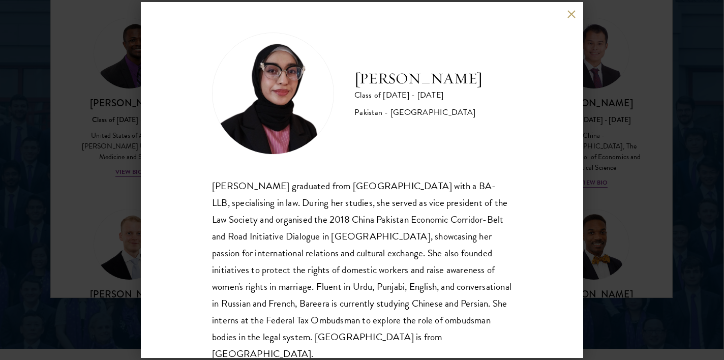
scroll to position [18, 0]
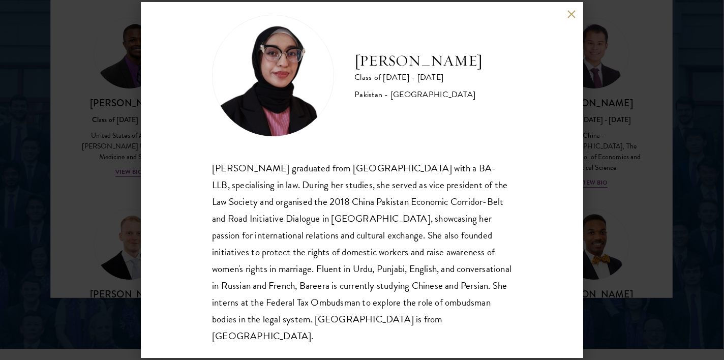
click at [608, 179] on div "Bree Javed Class of [DATE] - [DATE] [GEOGRAPHIC_DATA] - [GEOGRAPHIC_DATA] [PERS…" at bounding box center [362, 180] width 724 height 360
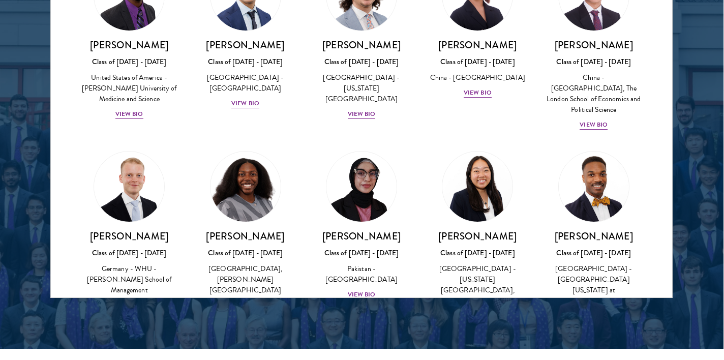
scroll to position [1871, 0]
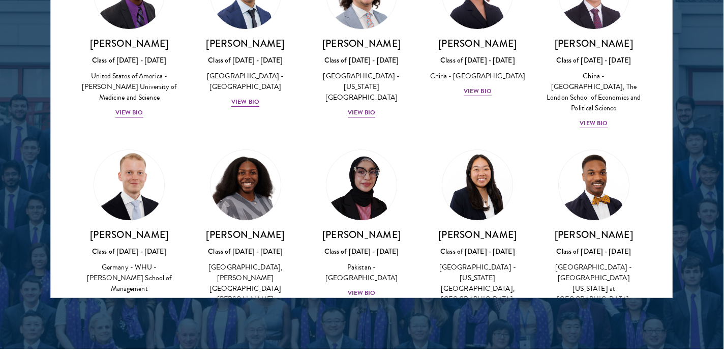
click at [124, 299] on div "View Bio" at bounding box center [129, 304] width 28 height 10
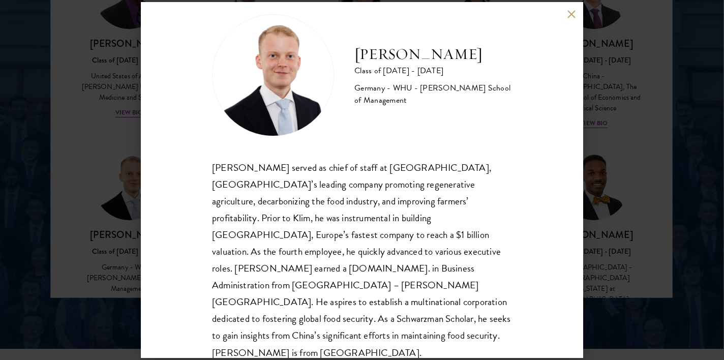
scroll to position [18, 0]
click at [627, 169] on div "[PERSON_NAME] Class of [DATE] - [DATE] [GEOGRAPHIC_DATA] - [GEOGRAPHIC_DATA] - …" at bounding box center [362, 180] width 724 height 360
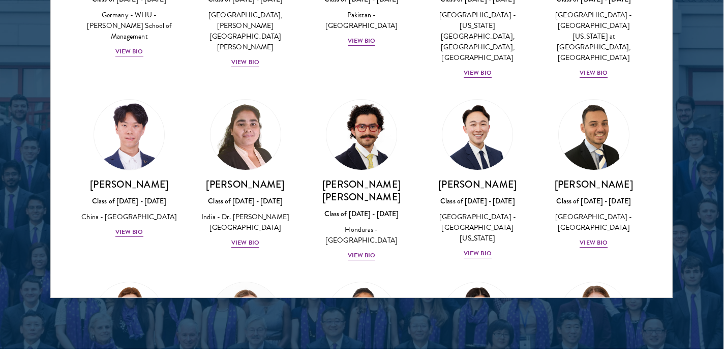
scroll to position [2130, 0]
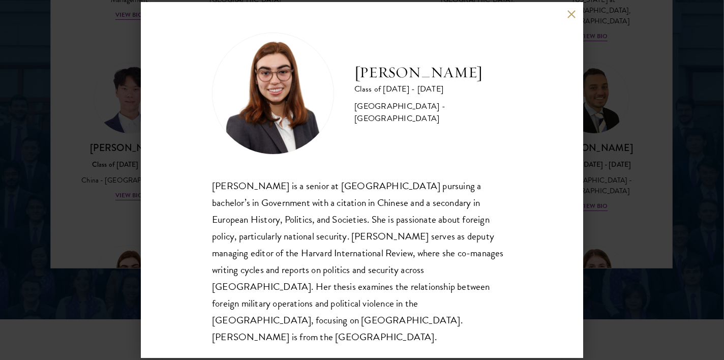
scroll to position [1385, 1]
click at [612, 194] on div "[PERSON_NAME] Class of [DATE] - [DATE] [GEOGRAPHIC_DATA] - [GEOGRAPHIC_DATA] [P…" at bounding box center [362, 180] width 724 height 360
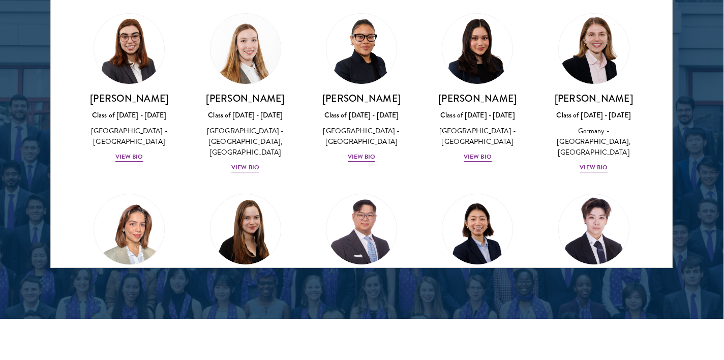
scroll to position [2367, 0]
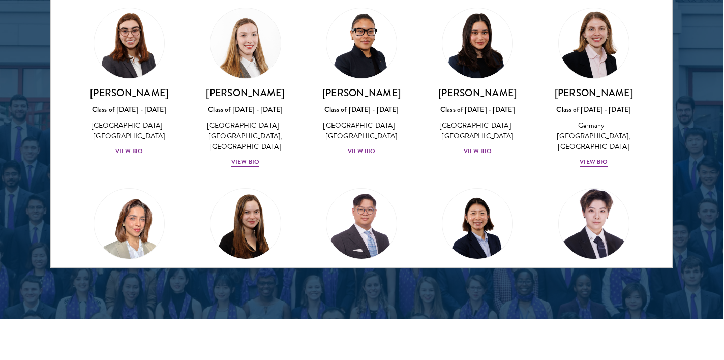
click at [599, 348] on div "View Bio" at bounding box center [594, 353] width 28 height 10
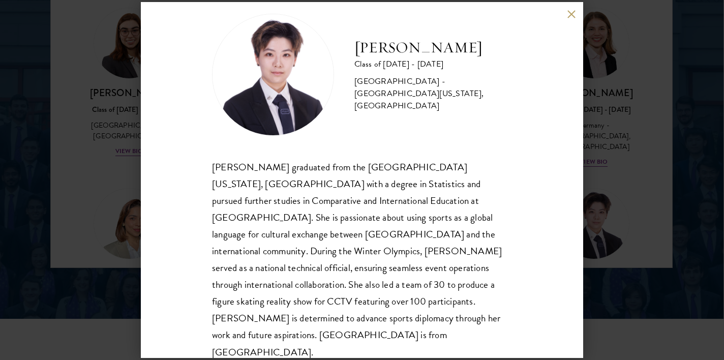
scroll to position [18, 0]
click at [601, 176] on div "[PERSON_NAME] Class of [DATE] - [DATE] [GEOGRAPHIC_DATA] - [GEOGRAPHIC_DATA][US…" at bounding box center [362, 180] width 724 height 360
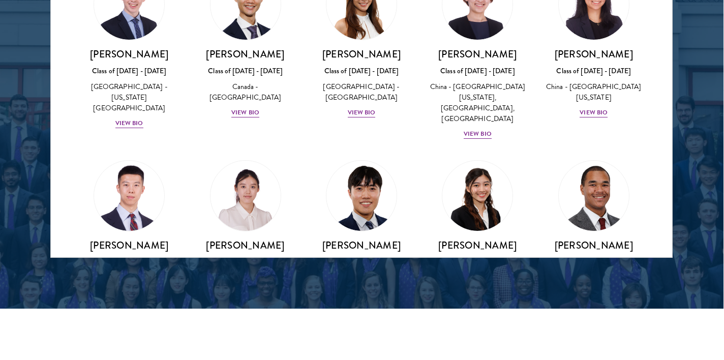
scroll to position [2831, 0]
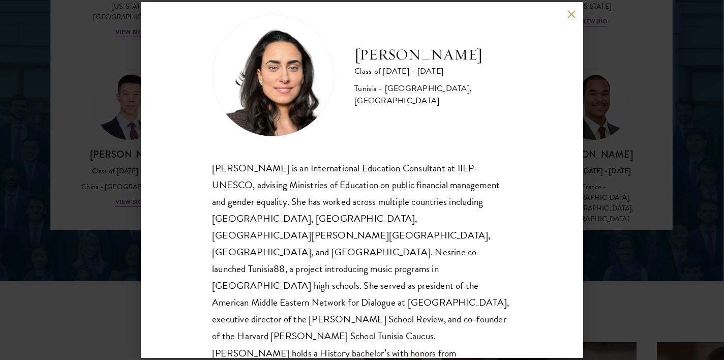
scroll to position [1425, 1]
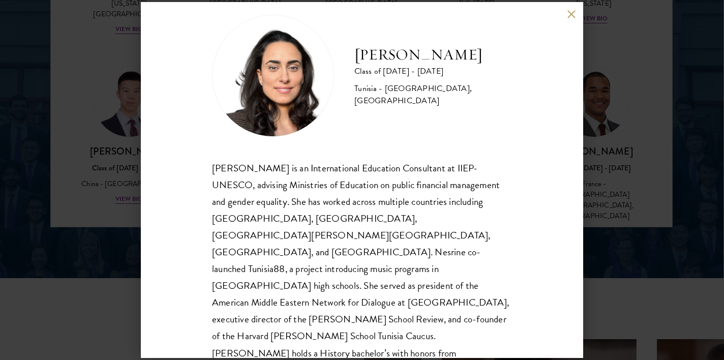
click at [627, 217] on div "[PERSON_NAME] Class of [DATE] - [DATE] [GEOGRAPHIC_DATA] - [GEOGRAPHIC_DATA], […" at bounding box center [362, 180] width 724 height 360
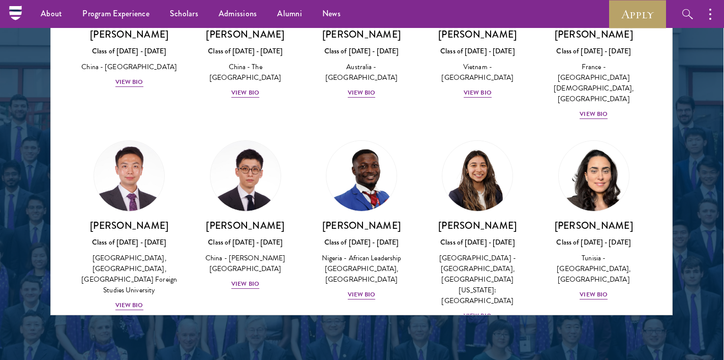
scroll to position [3040, 0]
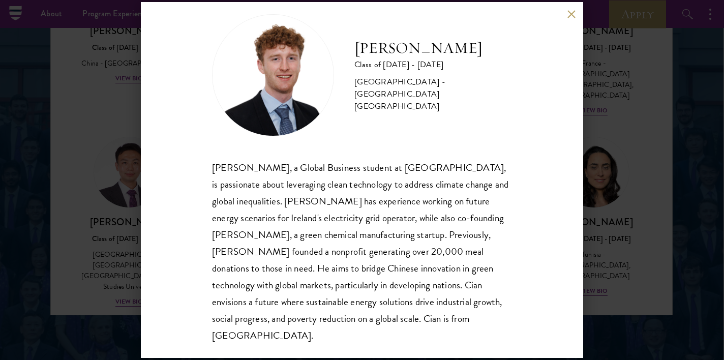
scroll to position [18, 0]
click at [619, 159] on div "[PERSON_NAME] Class of [DATE] - [DATE] [GEOGRAPHIC_DATA] - [GEOGRAPHIC_DATA] [G…" at bounding box center [362, 180] width 724 height 360
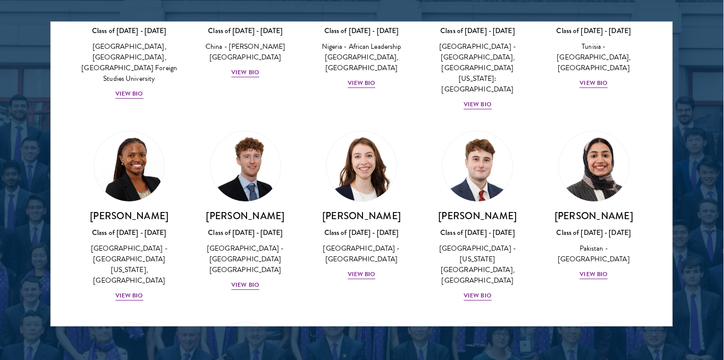
scroll to position [3264, 0]
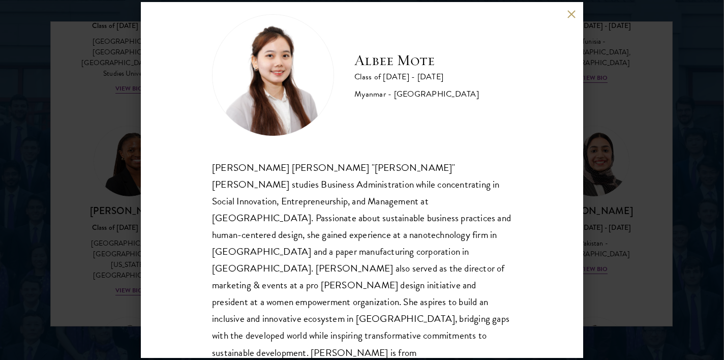
scroll to position [18, 0]
click at [603, 229] on div "[PERSON_NAME] [PERSON_NAME] Class of [DATE] - [DATE] [GEOGRAPHIC_DATA] - [GEOGR…" at bounding box center [362, 180] width 724 height 360
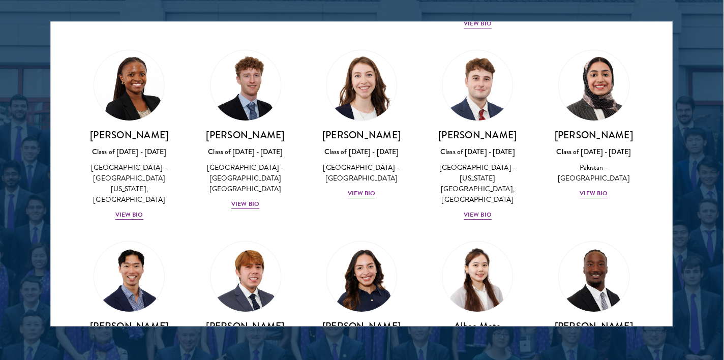
scroll to position [3341, 0]
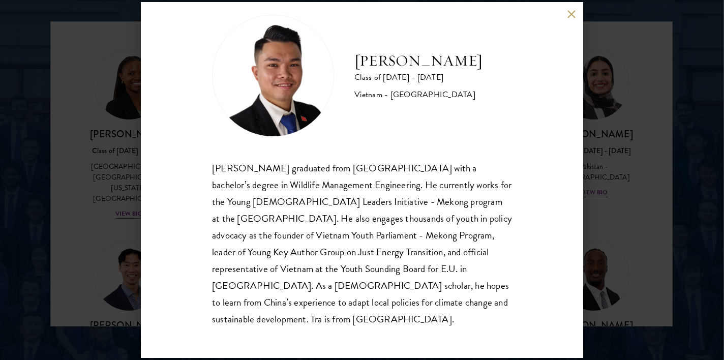
scroll to position [18, 0]
click at [611, 257] on div "[PERSON_NAME] Class of [DATE] - [DATE] [GEOGRAPHIC_DATA] - [GEOGRAPHIC_DATA] [P…" at bounding box center [362, 180] width 724 height 360
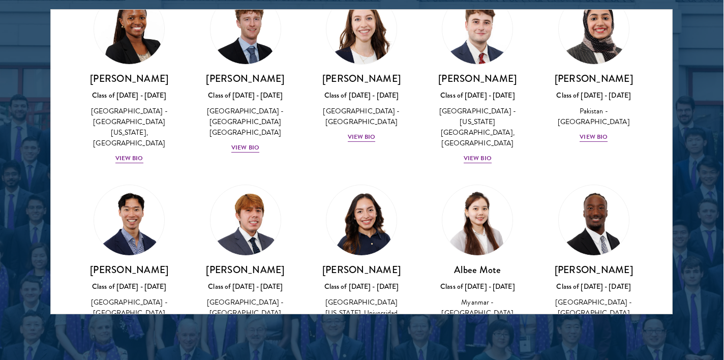
scroll to position [3389, 0]
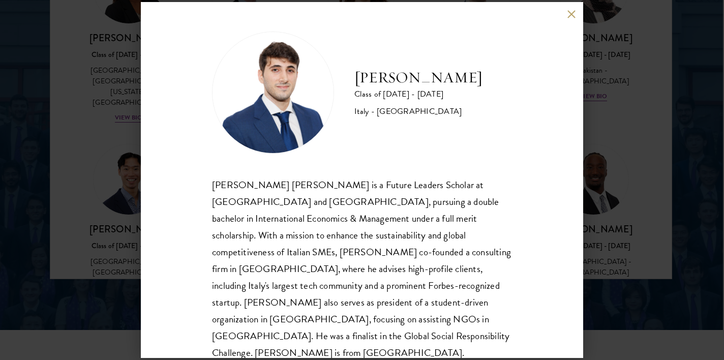
scroll to position [1374, 1]
click at [620, 211] on div "[PERSON_NAME] Class of [DATE] - [DATE] [GEOGRAPHIC_DATA] - [GEOGRAPHIC_DATA] [P…" at bounding box center [362, 180] width 724 height 360
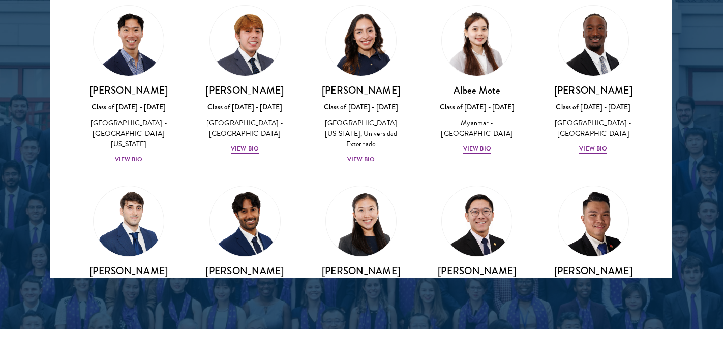
scroll to position [3530, 0]
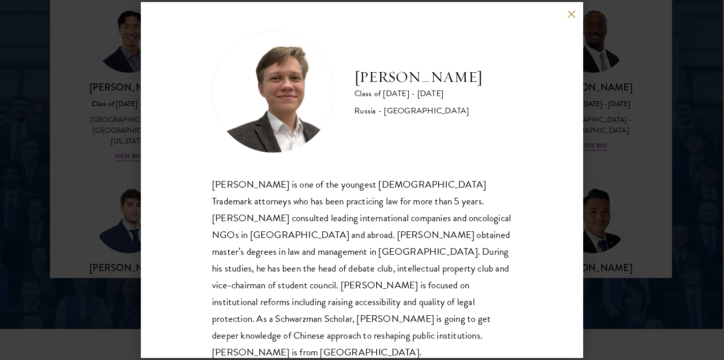
scroll to position [1, 0]
click at [691, 270] on div "[PERSON_NAME] Class of [DATE] - [DATE] [GEOGRAPHIC_DATA] - [GEOGRAPHIC_DATA] [P…" at bounding box center [362, 180] width 724 height 360
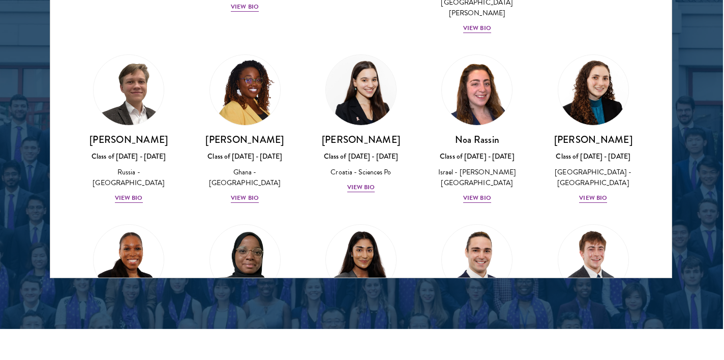
scroll to position [3880, 0]
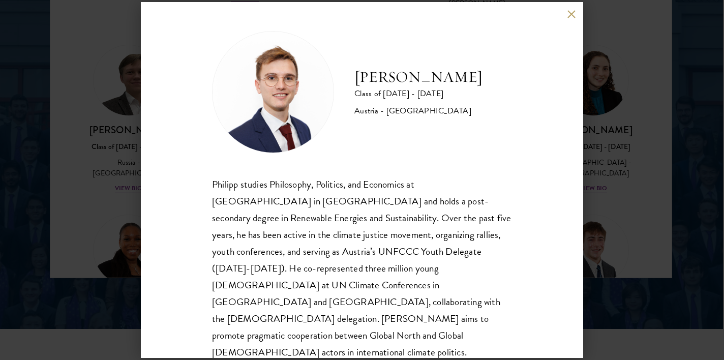
scroll to position [1, 0]
click at [636, 250] on div "[PERSON_NAME] Class of [DATE] - [DATE] [GEOGRAPHIC_DATA] - [GEOGRAPHIC_DATA] [P…" at bounding box center [362, 180] width 724 height 360
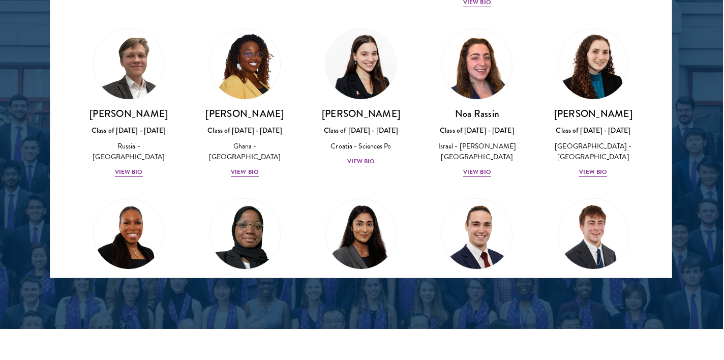
scroll to position [3898, 0]
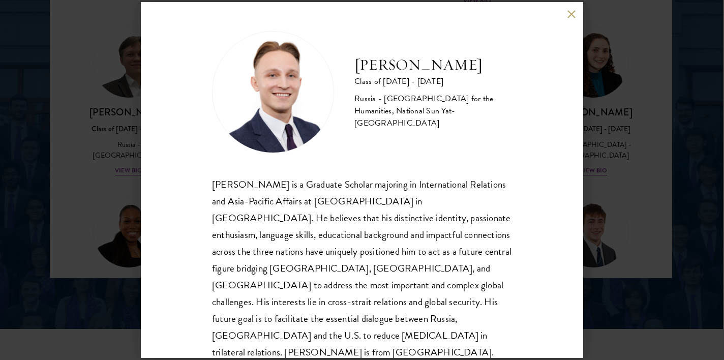
scroll to position [1, 0]
click at [659, 232] on div "[PERSON_NAME] Class of [DATE] - [DATE] [GEOGRAPHIC_DATA] - [GEOGRAPHIC_DATA] fo…" at bounding box center [362, 180] width 724 height 360
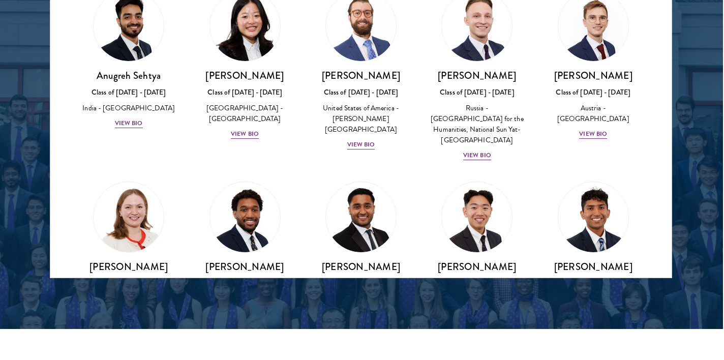
scroll to position [4298, 0]
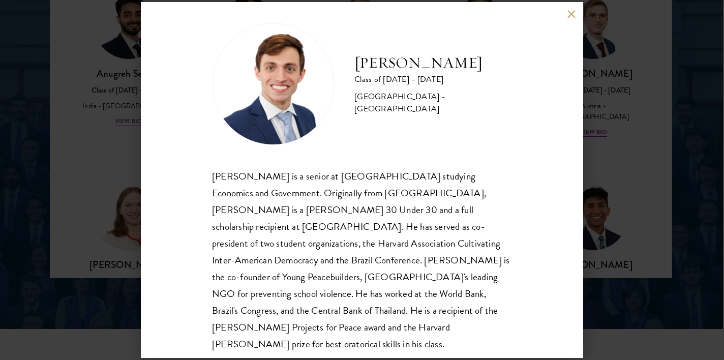
scroll to position [17, 0]
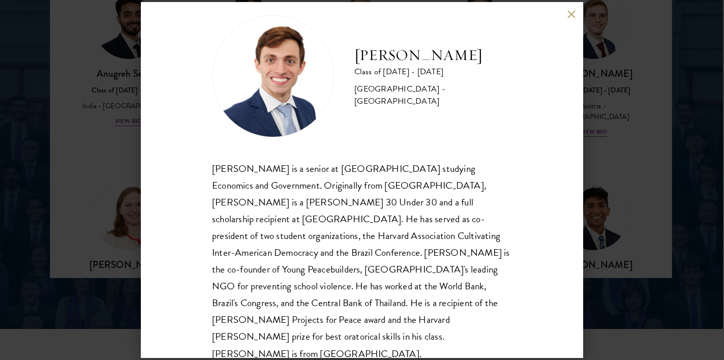
click at [638, 173] on div "[PERSON_NAME] Class of [DATE] - [DATE] [GEOGRAPHIC_DATA] - [GEOGRAPHIC_DATA] [P…" at bounding box center [362, 180] width 724 height 360
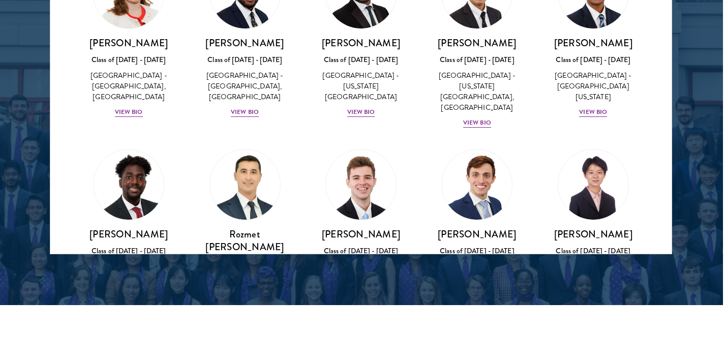
scroll to position [4493, 0]
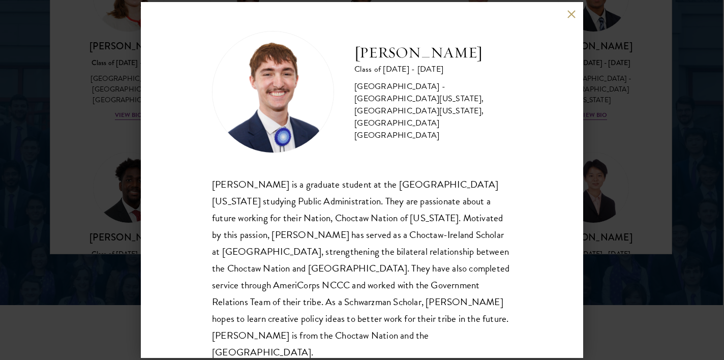
scroll to position [1, 0]
click at [635, 214] on div "[PERSON_NAME] Class of [DATE] - [DATE] [GEOGRAPHIC_DATA] - [GEOGRAPHIC_DATA][US…" at bounding box center [362, 180] width 724 height 360
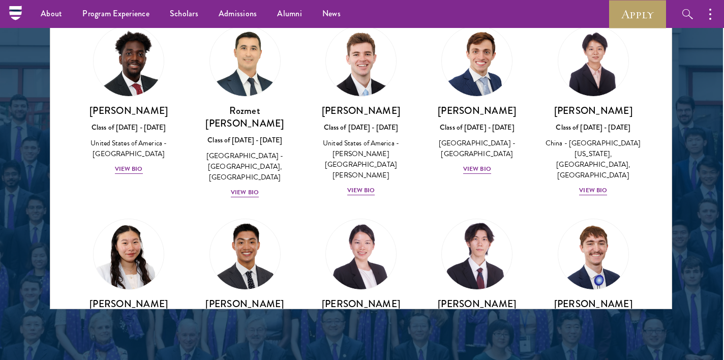
scroll to position [4678, 0]
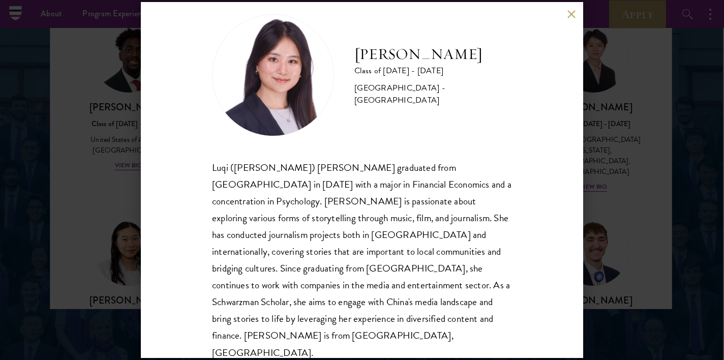
scroll to position [18, 0]
click at [611, 253] on div "[PERSON_NAME] Class of [DATE] - [DATE] [GEOGRAPHIC_DATA] - [GEOGRAPHIC_DATA] Lu…" at bounding box center [362, 180] width 724 height 360
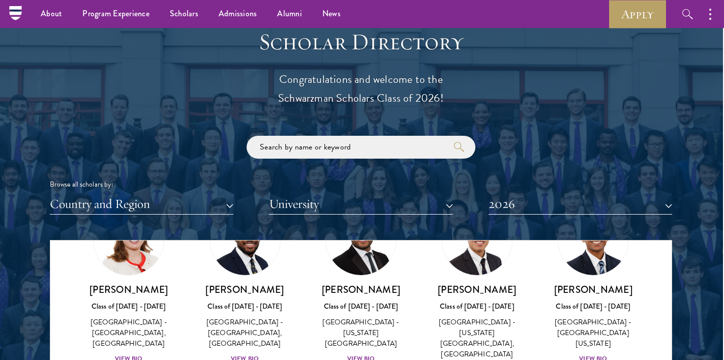
scroll to position [4530, 0]
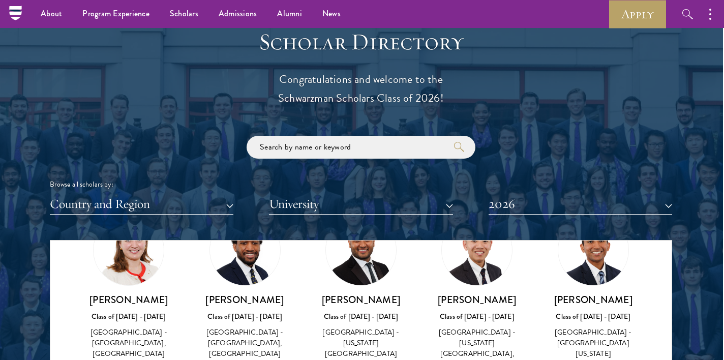
click at [555, 211] on div "Scholar Directory Congratulations and welcome to the Schwarzman Scholars Class …" at bounding box center [361, 286] width 622 height 517
click at [549, 205] on button "2026" at bounding box center [581, 204] width 184 height 21
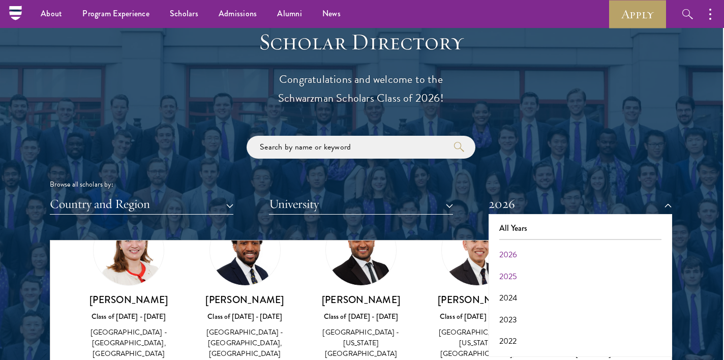
click at [530, 273] on button "2025" at bounding box center [580, 276] width 177 height 21
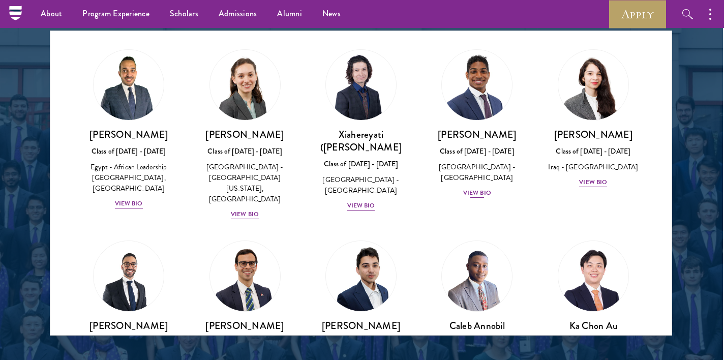
scroll to position [24, 0]
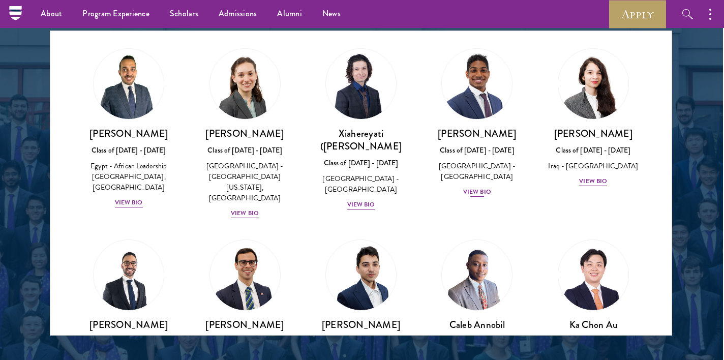
click at [474, 188] on div "View Bio" at bounding box center [477, 192] width 28 height 10
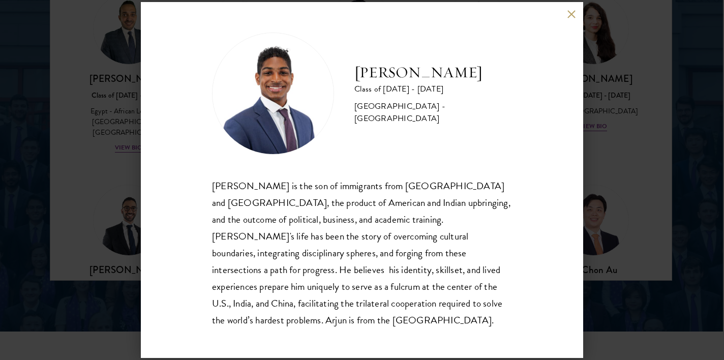
scroll to position [1373, 1]
click at [629, 192] on div "[PERSON_NAME] Class of [DATE] - [DATE] [GEOGRAPHIC_DATA] - [GEOGRAPHIC_DATA] [P…" at bounding box center [362, 180] width 724 height 360
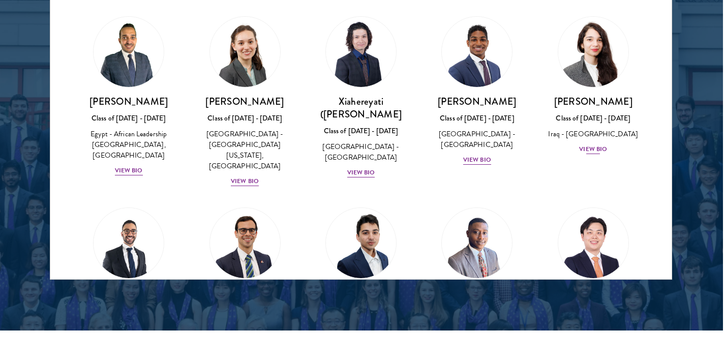
click at [600, 144] on div "View Bio" at bounding box center [593, 149] width 28 height 10
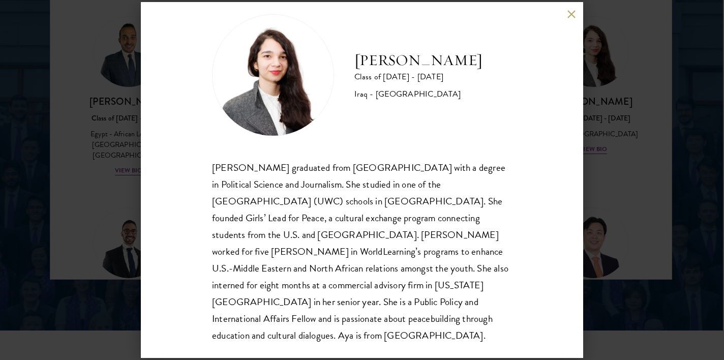
scroll to position [18, 0]
click at [636, 214] on div "[PERSON_NAME] Class of [DATE] - [DATE] [GEOGRAPHIC_DATA] - [GEOGRAPHIC_DATA] [P…" at bounding box center [362, 180] width 724 height 360
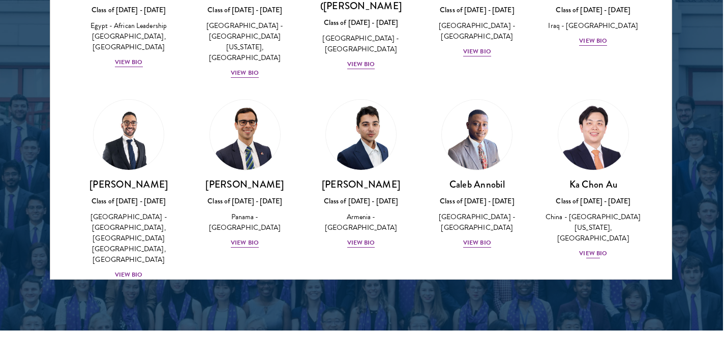
scroll to position [121, 0]
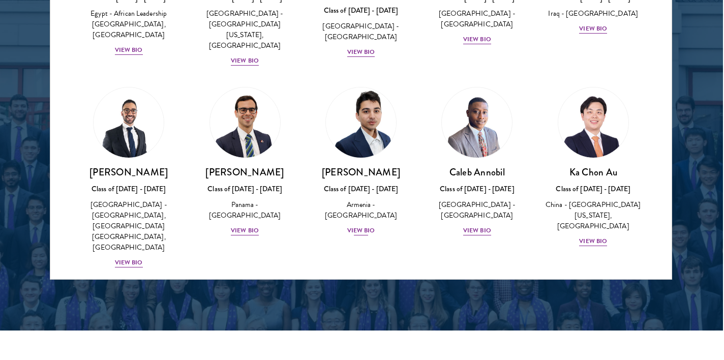
click at [372, 226] on div "View Bio" at bounding box center [361, 231] width 28 height 10
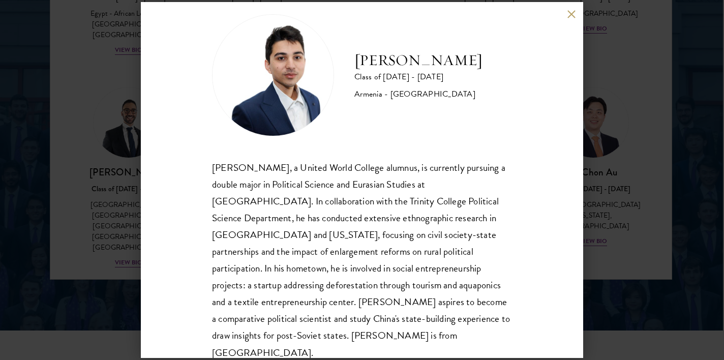
scroll to position [18, 0]
click at [634, 253] on div "[PERSON_NAME] Class of [DATE] - [DATE] [GEOGRAPHIC_DATA] - [GEOGRAPHIC_DATA] [P…" at bounding box center [362, 180] width 724 height 360
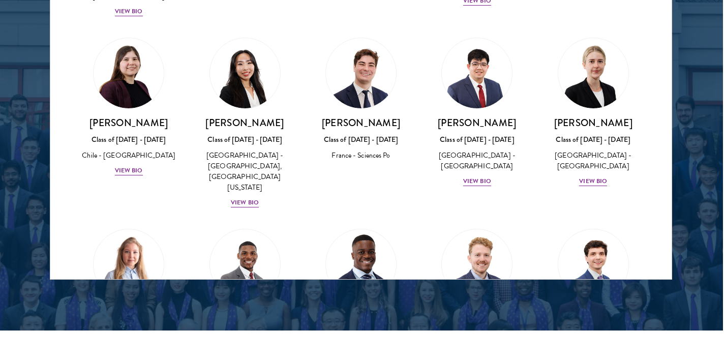
scroll to position [563, 0]
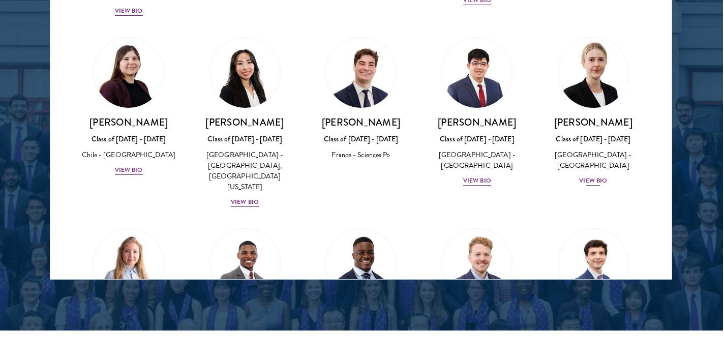
click at [600, 176] on div "View Bio" at bounding box center [593, 181] width 28 height 10
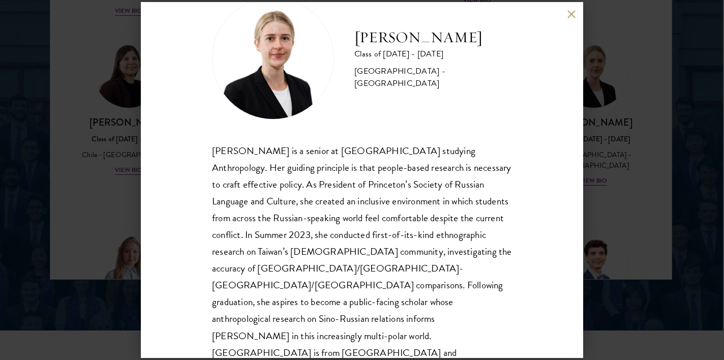
scroll to position [35, 0]
click at [652, 188] on div "[PERSON_NAME] Class of [DATE] - [DATE] [GEOGRAPHIC_DATA] - [GEOGRAPHIC_DATA] [P…" at bounding box center [362, 180] width 724 height 360
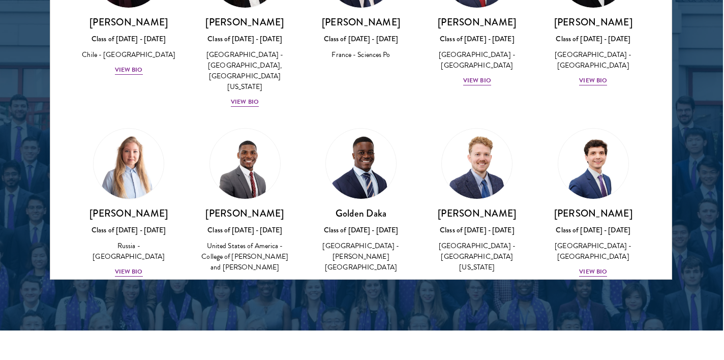
scroll to position [686, 0]
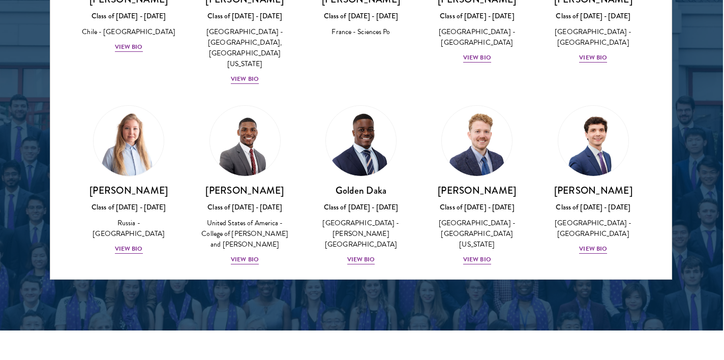
click at [136, 202] on div "[PERSON_NAME] Class of [DATE] - [DATE] [GEOGRAPHIC_DATA] - [GEOGRAPHIC_DATA] Vi…" at bounding box center [129, 180] width 116 height 170
click at [134, 244] on div "View Bio" at bounding box center [129, 249] width 28 height 10
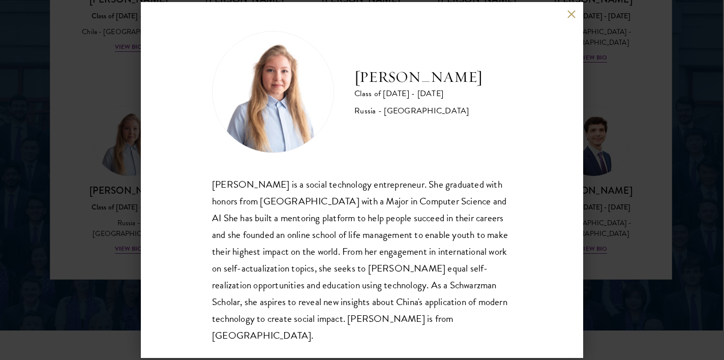
scroll to position [1, 0]
click at [622, 225] on div "[PERSON_NAME] Class of [DATE] - [DATE] [GEOGRAPHIC_DATA] - [GEOGRAPHIC_DATA] [P…" at bounding box center [362, 180] width 724 height 360
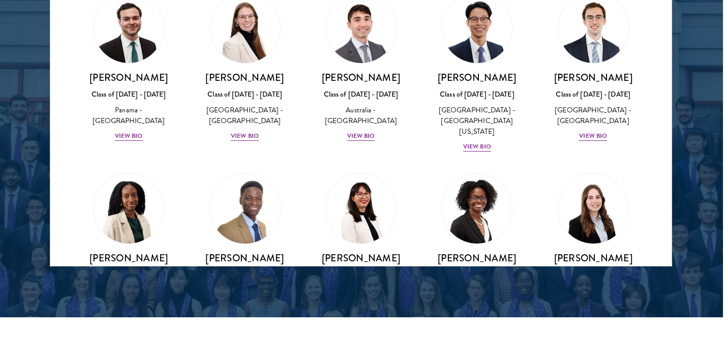
scroll to position [1147, 0]
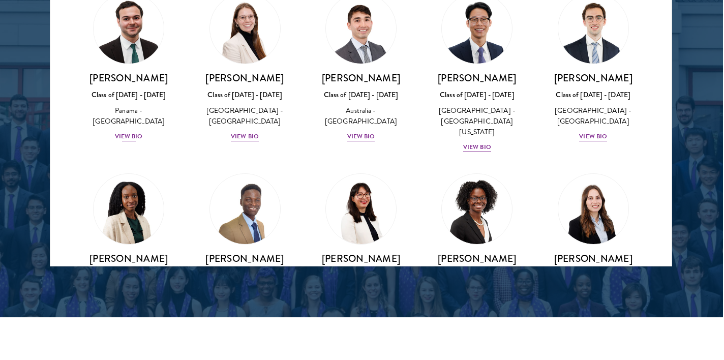
click at [134, 132] on div "View Bio" at bounding box center [129, 137] width 28 height 10
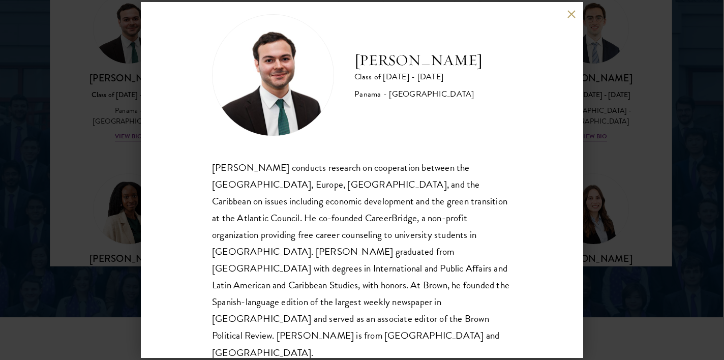
scroll to position [18, 0]
click at [607, 218] on div "[PERSON_NAME] Class of [DATE] - [DATE] [GEOGRAPHIC_DATA] - [GEOGRAPHIC_DATA] [P…" at bounding box center [362, 180] width 724 height 360
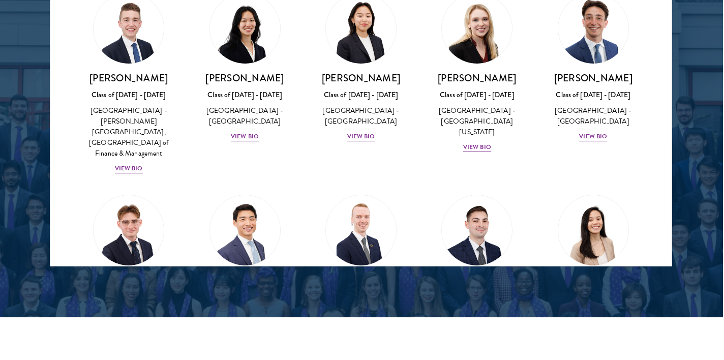
scroll to position [1690, 0]
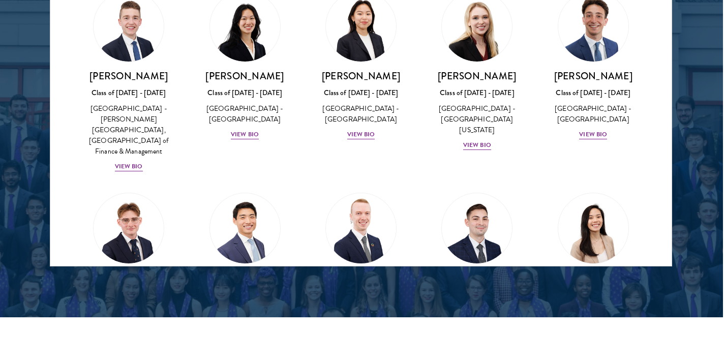
click at [367, 342] on div "View Bio" at bounding box center [361, 347] width 28 height 10
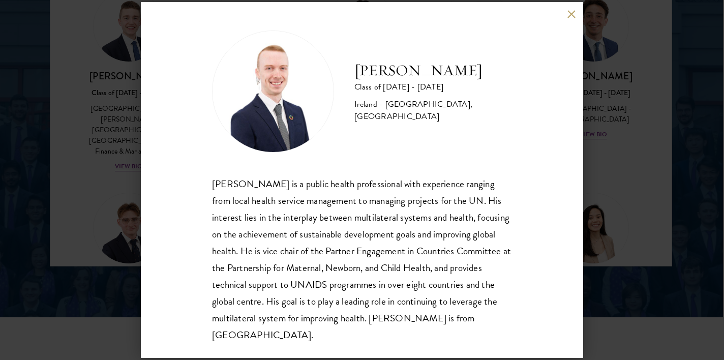
scroll to position [1, 0]
click at [640, 227] on div "[PERSON_NAME] Class of [DATE] - [DATE] [GEOGRAPHIC_DATA] - [GEOGRAPHIC_DATA], […" at bounding box center [362, 180] width 724 height 360
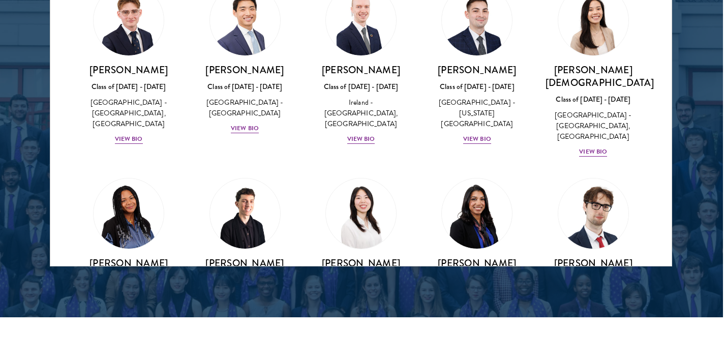
scroll to position [1899, 0]
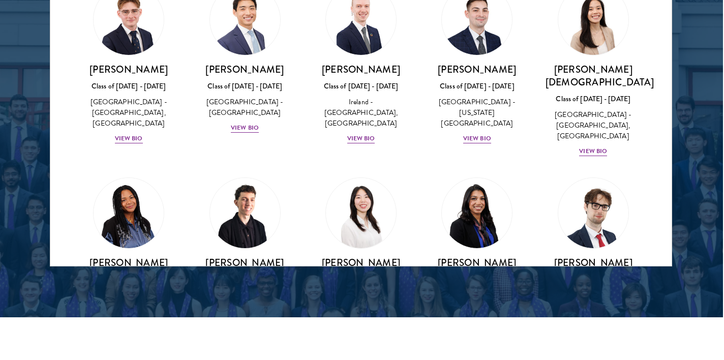
click at [243, 316] on div "View Bio" at bounding box center [245, 321] width 28 height 10
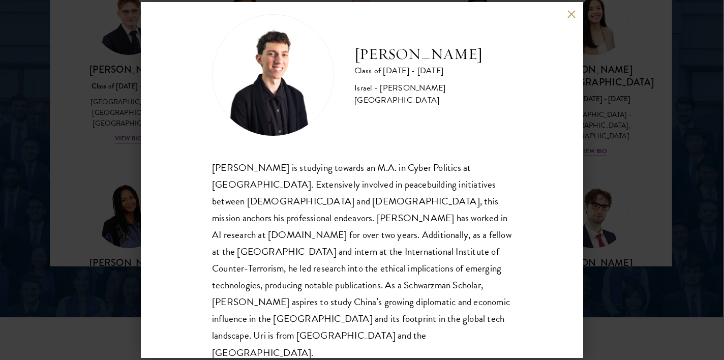
scroll to position [18, 0]
click at [610, 243] on div "[PERSON_NAME] Class of [DATE] - [DATE] Israel - [PERSON_NAME][GEOGRAPHIC_DATA] …" at bounding box center [362, 180] width 724 height 360
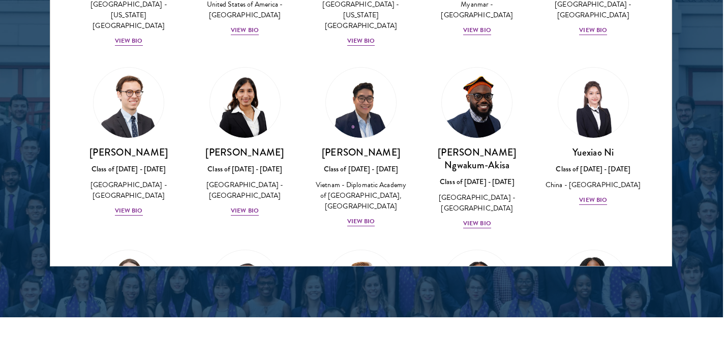
scroll to position [2966, 0]
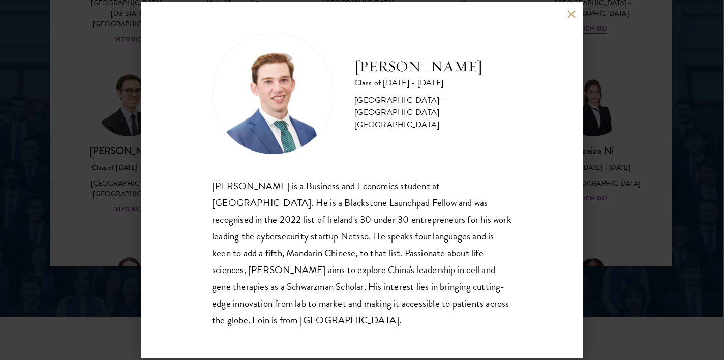
click at [638, 163] on div "[PERSON_NAME] Class of [DATE] - [DATE] [GEOGRAPHIC_DATA] - [GEOGRAPHIC_DATA] [G…" at bounding box center [362, 180] width 724 height 360
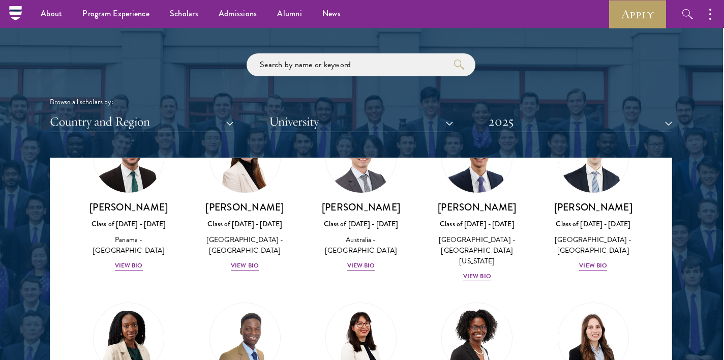
scroll to position [1178, 1]
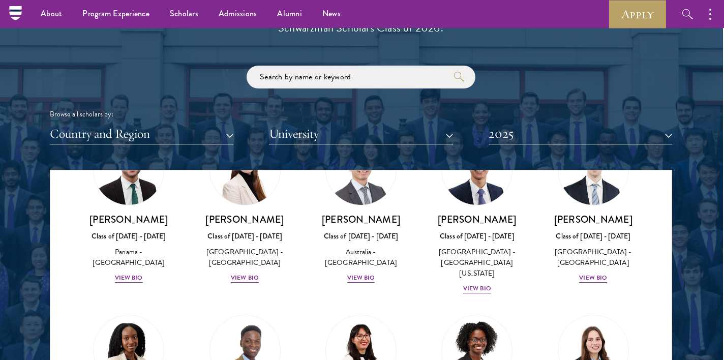
click at [554, 132] on button "2025" at bounding box center [581, 134] width 184 height 21
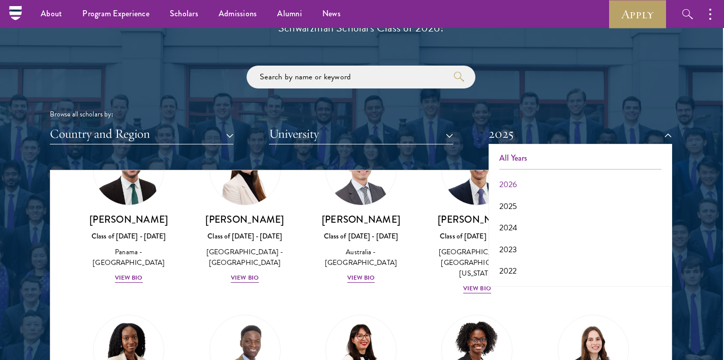
click at [519, 157] on button "All Years" at bounding box center [580, 157] width 177 height 21
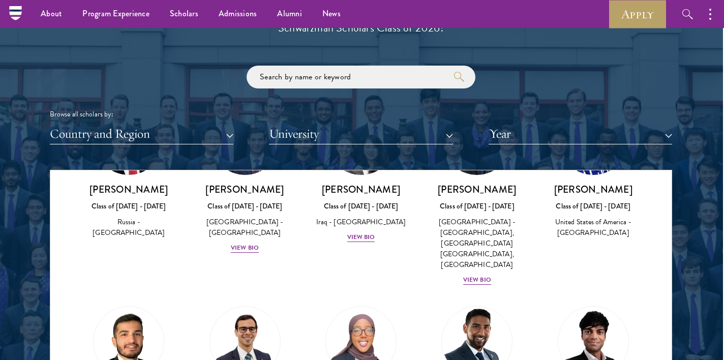
click at [184, 134] on button "Country and Region" at bounding box center [142, 134] width 184 height 21
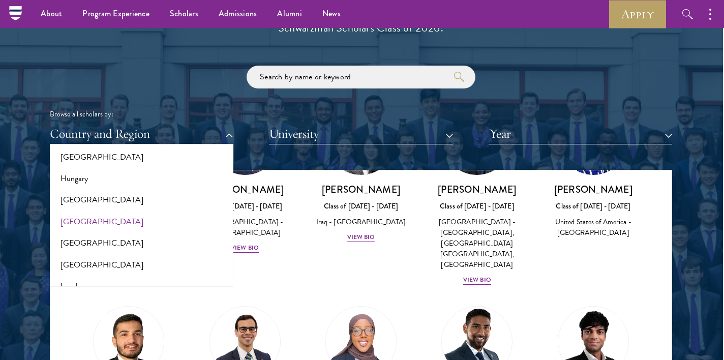
scroll to position [771, 0]
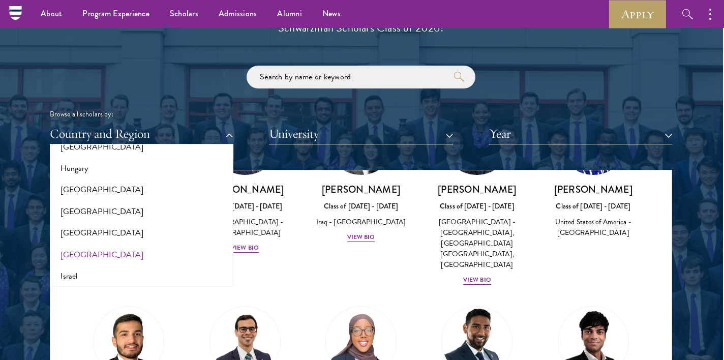
click at [96, 245] on button "[GEOGRAPHIC_DATA]" at bounding box center [141, 254] width 177 height 21
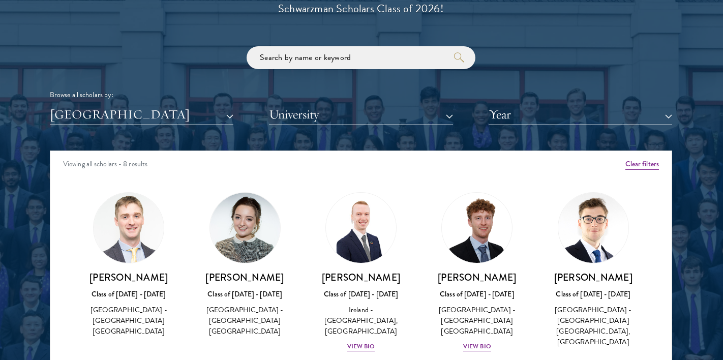
scroll to position [1198, 1]
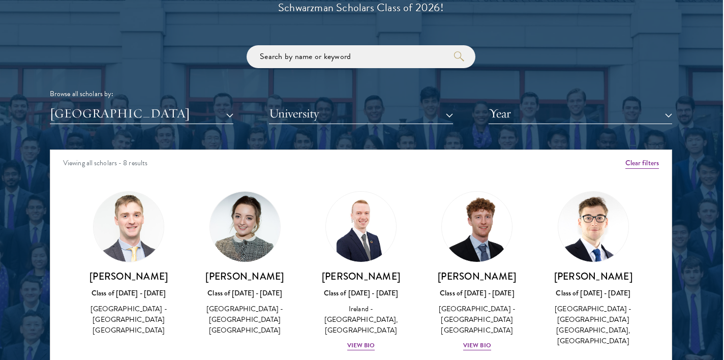
click at [207, 103] on button "[GEOGRAPHIC_DATA]" at bounding box center [142, 113] width 184 height 21
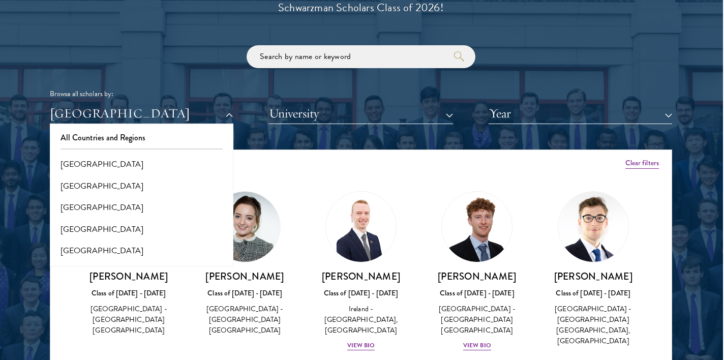
scroll to position [0, 0]
click at [137, 75] on div "Browse all scholars by: [GEOGRAPHIC_DATA] All Countries and Regions [GEOGRAPHIC…" at bounding box center [361, 84] width 622 height 79
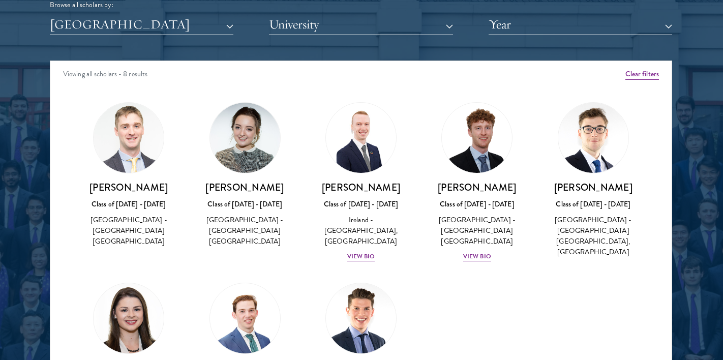
scroll to position [1309, 1]
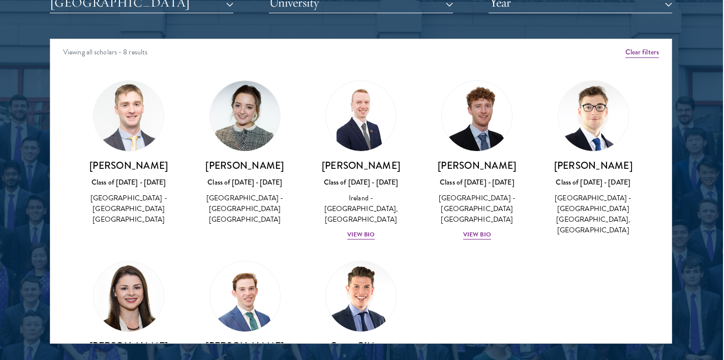
click at [155, 142] on div "[PERSON_NAME] Class of [DATE] - [DATE] [GEOGRAPHIC_DATA] - [GEOGRAPHIC_DATA] [G…" at bounding box center [129, 152] width 96 height 145
click at [137, 118] on img at bounding box center [129, 116] width 70 height 70
click at [131, 177] on div "Class of [DATE] - [DATE]" at bounding box center [129, 182] width 96 height 11
click at [131, 162] on h3 "[PERSON_NAME]" at bounding box center [129, 165] width 96 height 13
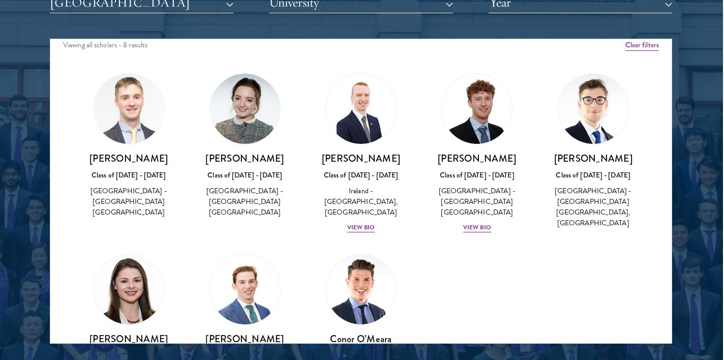
scroll to position [0, 0]
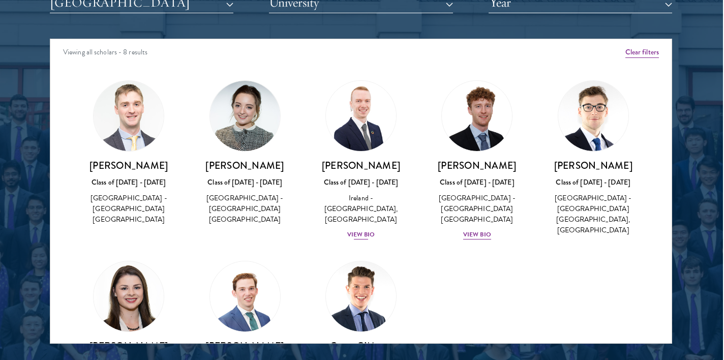
click at [368, 225] on div "[PERSON_NAME] Class of [DATE] - [DATE] [GEOGRAPHIC_DATA] - [GEOGRAPHIC_DATA], […" at bounding box center [361, 199] width 96 height 81
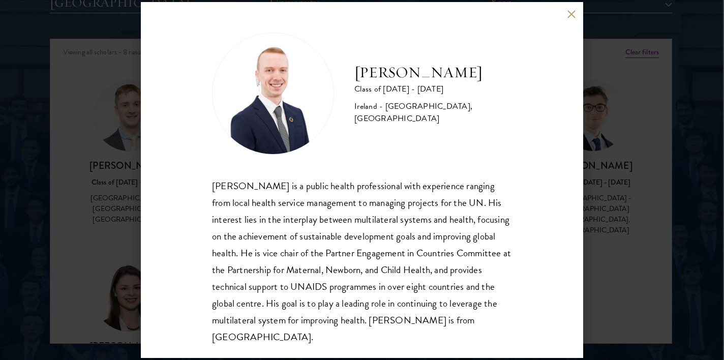
click at [641, 199] on div "[PERSON_NAME] Class of [DATE] - [DATE] [GEOGRAPHIC_DATA] - [GEOGRAPHIC_DATA], […" at bounding box center [362, 180] width 724 height 360
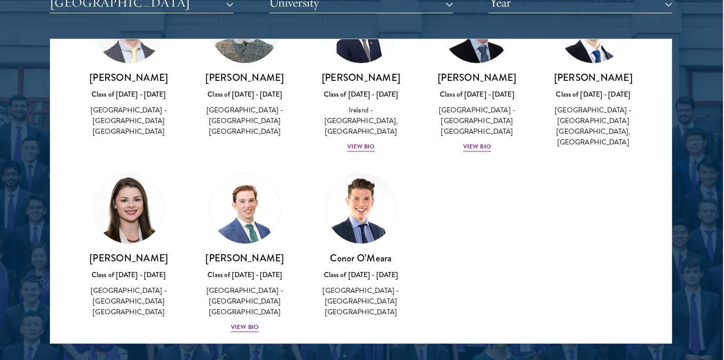
scroll to position [87, 0]
